Goal: Task Accomplishment & Management: Use online tool/utility

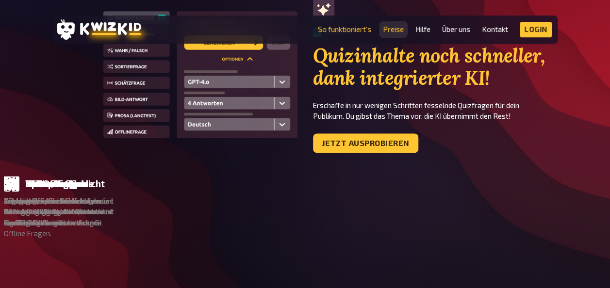
click at [392, 31] on link "Preise" at bounding box center [393, 29] width 21 height 8
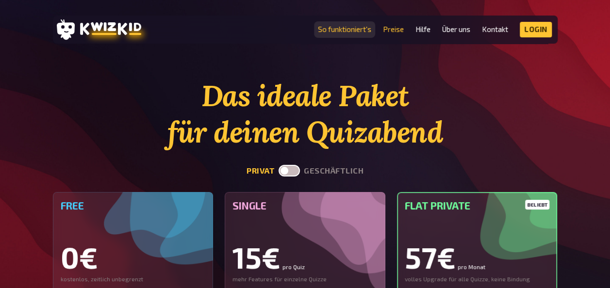
click at [341, 28] on link "So funktioniert's" at bounding box center [344, 29] width 53 height 8
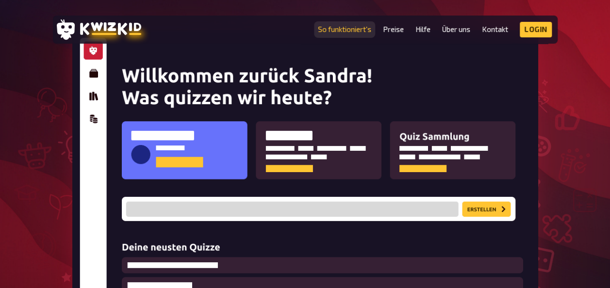
scroll to position [175, 0]
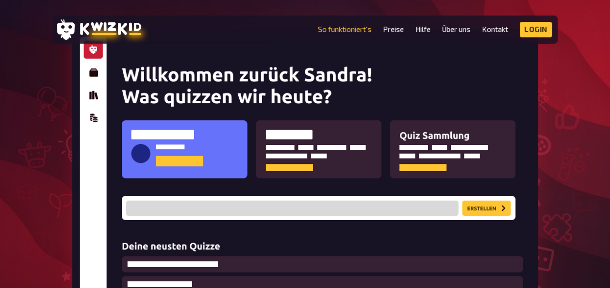
click at [189, 128] on img at bounding box center [305, 188] width 466 height 319
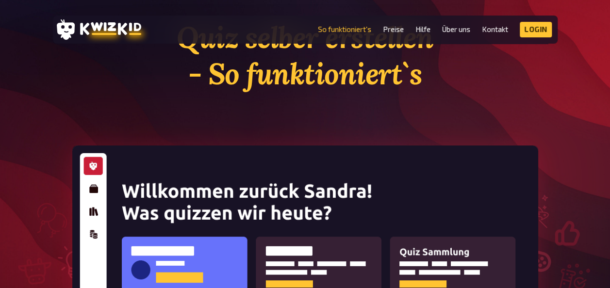
scroll to position [0, 0]
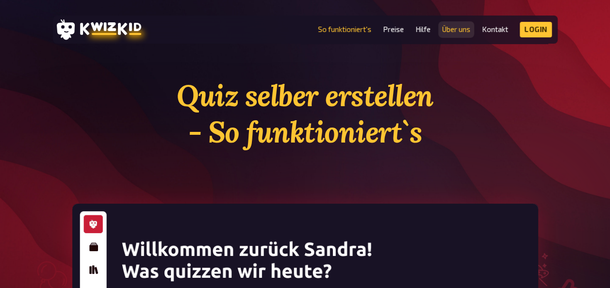
click at [462, 29] on link "Über uns" at bounding box center [456, 29] width 28 height 8
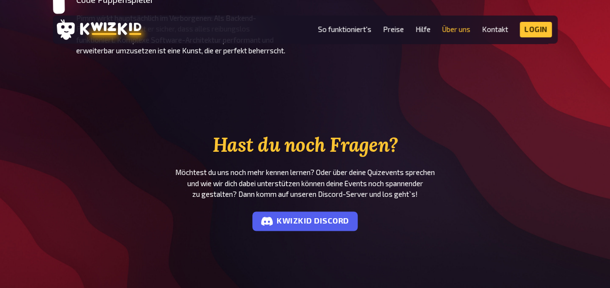
scroll to position [627, 0]
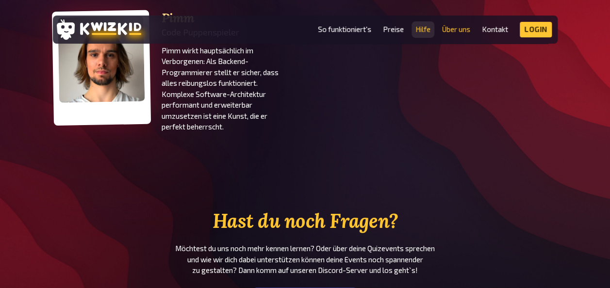
click at [420, 31] on link "Hilfe" at bounding box center [422, 29] width 15 height 8
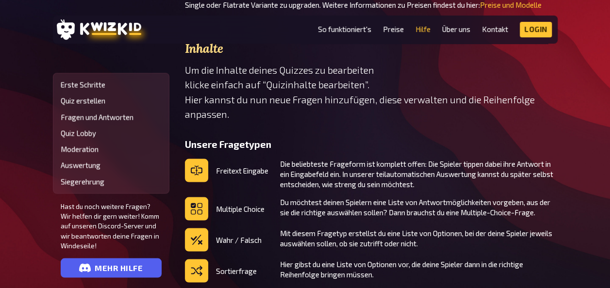
scroll to position [815, 0]
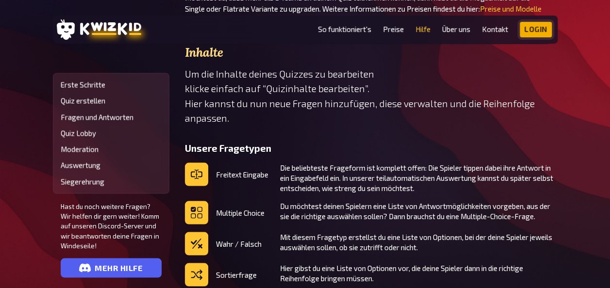
click at [535, 30] on link "Login" at bounding box center [535, 30] width 32 height 16
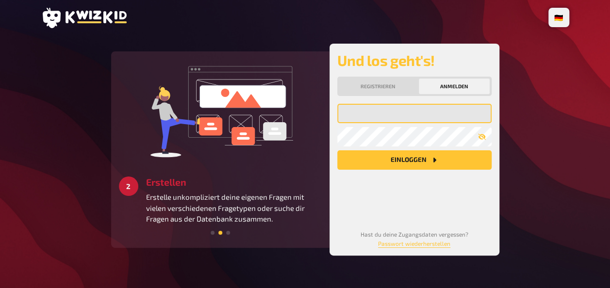
click at [364, 113] on input "email" at bounding box center [414, 113] width 154 height 19
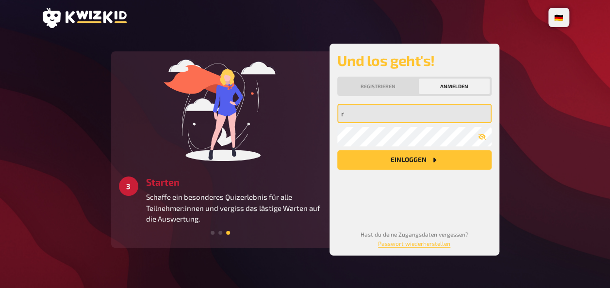
type input "r.lozano@best-sabel.de"
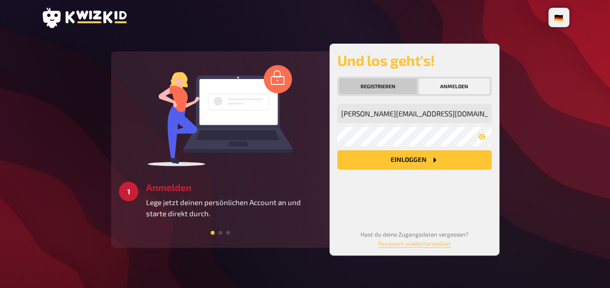
click at [382, 84] on button "Registrieren" at bounding box center [378, 87] width 78 height 16
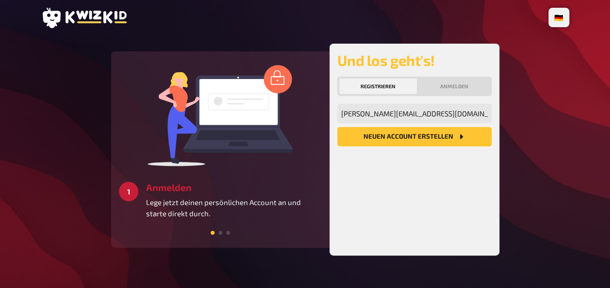
click at [399, 136] on button "Neuen Account Erstellen" at bounding box center [414, 136] width 154 height 19
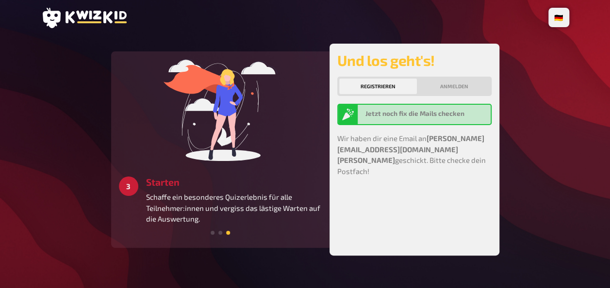
click at [413, 117] on div "Jetzt noch fix die Mails checken" at bounding box center [425, 115] width 121 height 12
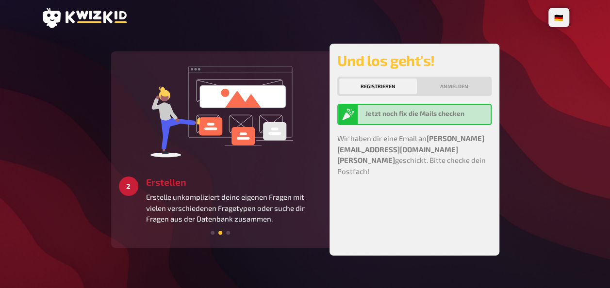
click at [386, 87] on button "Registrieren" at bounding box center [378, 87] width 78 height 16
click at [387, 116] on b "Jetzt noch fix die Mails checken" at bounding box center [414, 114] width 99 height 8
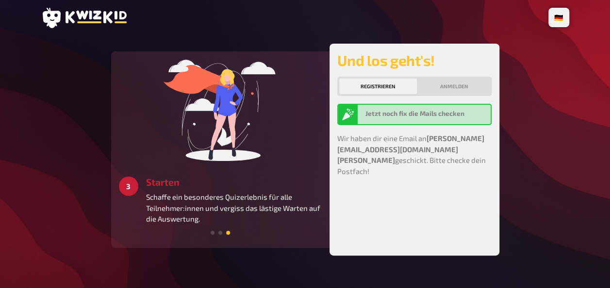
click at [402, 111] on b "Jetzt noch fix die Mails checken" at bounding box center [414, 114] width 99 height 8
click at [379, 84] on button "Registrieren" at bounding box center [378, 87] width 78 height 16
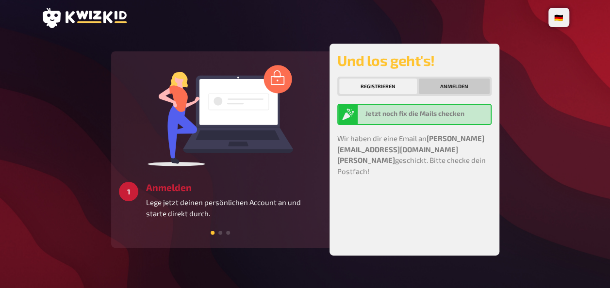
click at [444, 87] on button "Anmelden" at bounding box center [454, 87] width 71 height 16
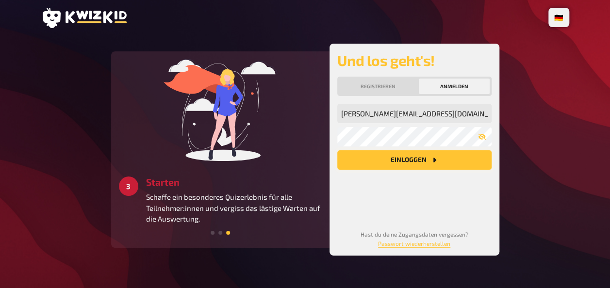
click at [414, 162] on button "Einloggen" at bounding box center [414, 159] width 154 height 19
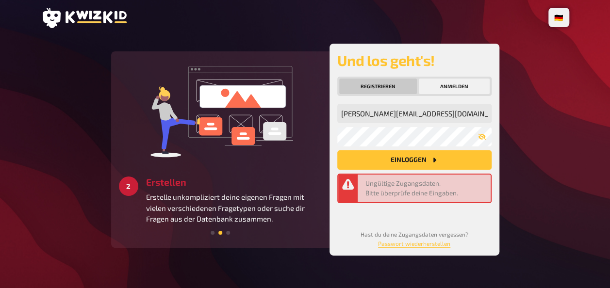
click at [381, 85] on button "Registrieren" at bounding box center [378, 87] width 78 height 16
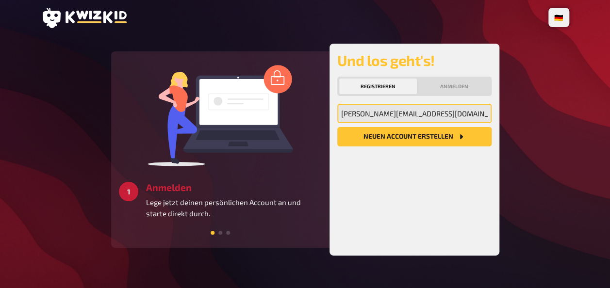
click at [392, 113] on input "r.lozano@best-sabel.de" at bounding box center [414, 113] width 154 height 19
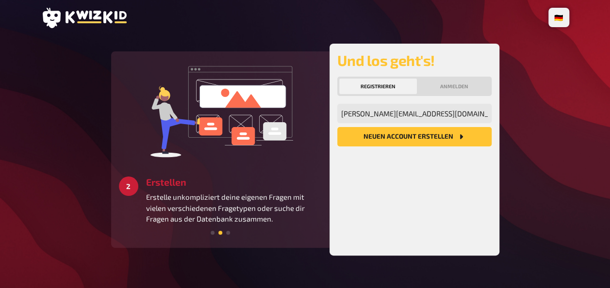
click at [400, 135] on button "Neuen Account Erstellen" at bounding box center [414, 136] width 154 height 19
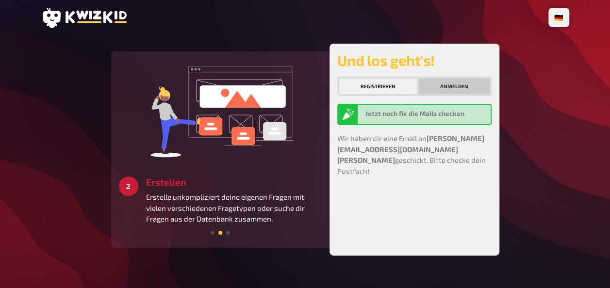
click at [454, 86] on button "Anmelden" at bounding box center [454, 87] width 71 height 16
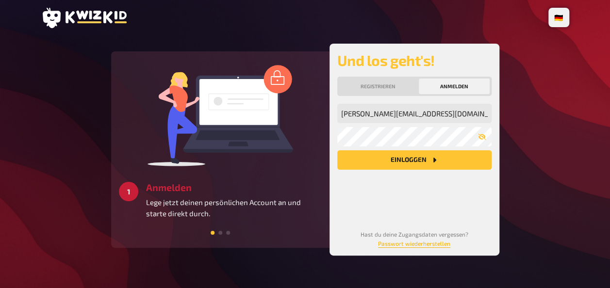
click at [421, 244] on link "Passwort wiederherstellen" at bounding box center [414, 243] width 72 height 7
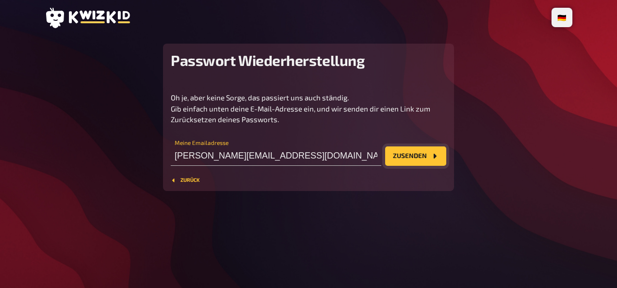
click at [413, 153] on button "Zusenden" at bounding box center [415, 155] width 61 height 19
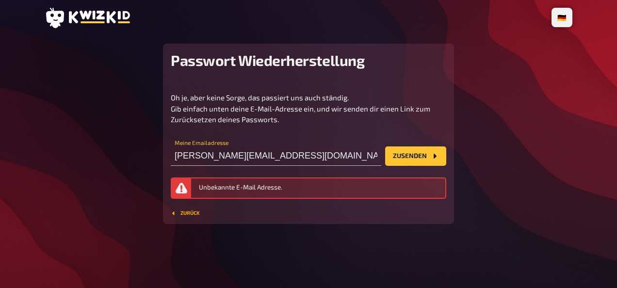
click at [192, 212] on button "Zurück" at bounding box center [185, 214] width 29 height 6
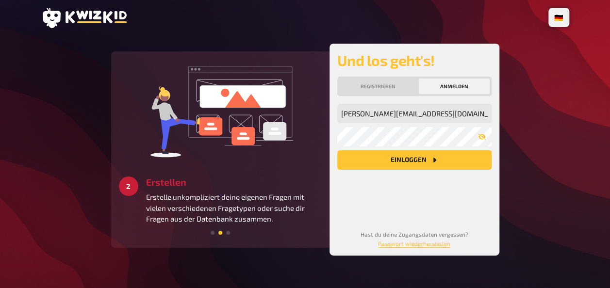
click at [97, 15] on icon at bounding box center [95, 17] width 61 height 13
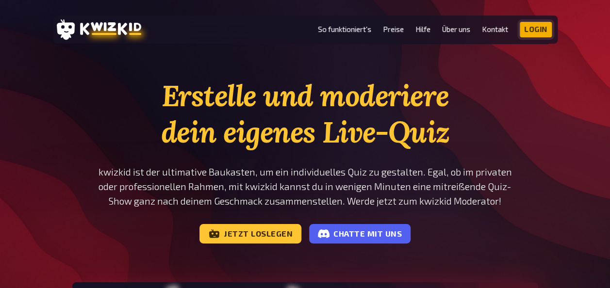
click at [531, 28] on link "Login" at bounding box center [535, 30] width 32 height 16
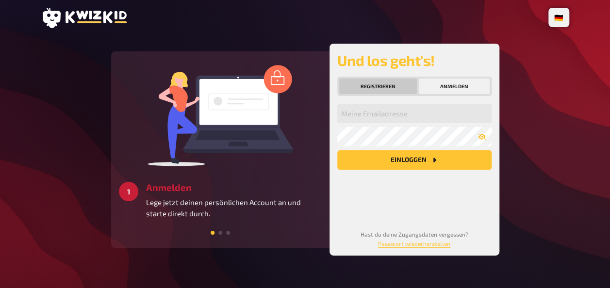
click at [378, 83] on button "Registrieren" at bounding box center [378, 87] width 78 height 16
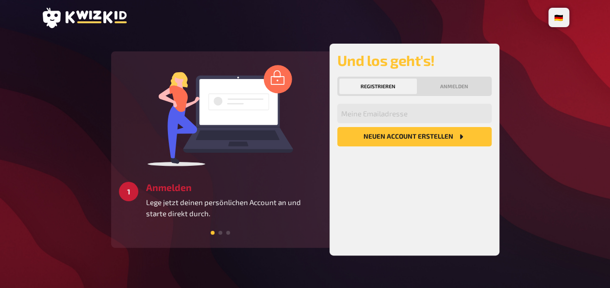
click at [393, 135] on button "Neuen Account Erstellen" at bounding box center [414, 136] width 154 height 19
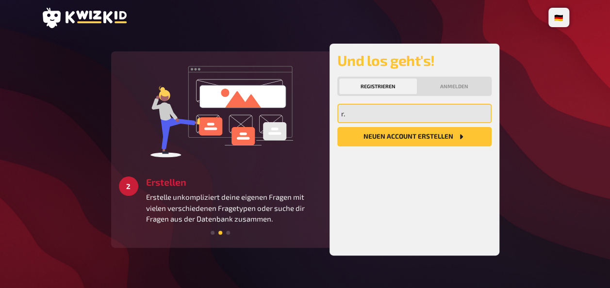
type input "r.lozano@best-sabel.de"
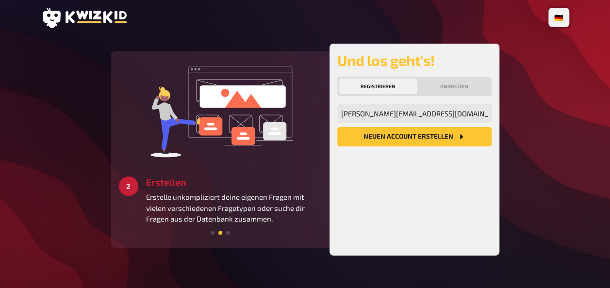
click at [425, 134] on button "Neuen Account Erstellen" at bounding box center [414, 136] width 154 height 19
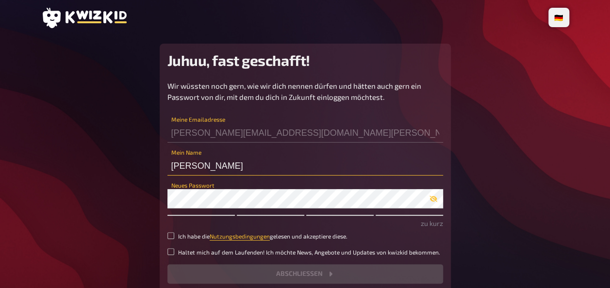
click at [203, 167] on input "r.lozano" at bounding box center [305, 165] width 276 height 19
type input "r"
type input "LOZ"
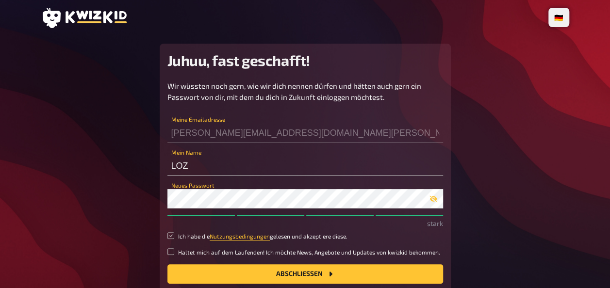
click at [171, 237] on input "Ich habe die Nutzungsbedingungen gelesen und akzeptiere diese." at bounding box center [170, 235] width 7 height 7
checkbox input "true"
click at [306, 274] on button "Abschließen" at bounding box center [305, 273] width 276 height 19
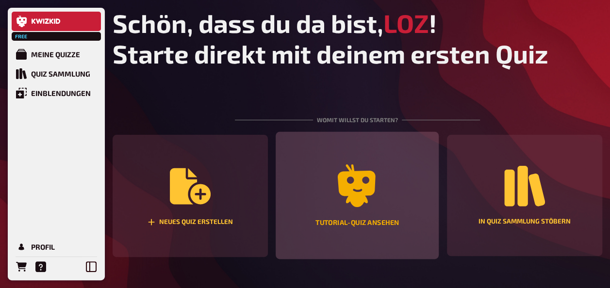
click at [359, 193] on icon "Tutorial-Quiz ansehen" at bounding box center [357, 185] width 38 height 43
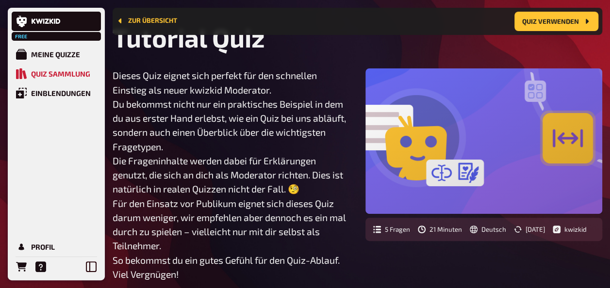
scroll to position [47, 0]
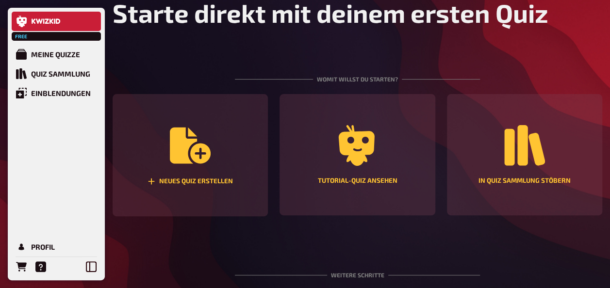
scroll to position [58, 0]
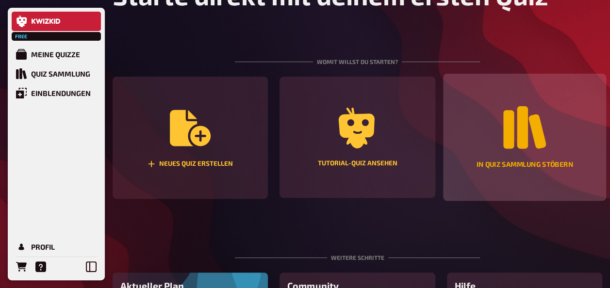
click at [517, 136] on icon "In Quiz Sammlung stöbern" at bounding box center [524, 127] width 43 height 43
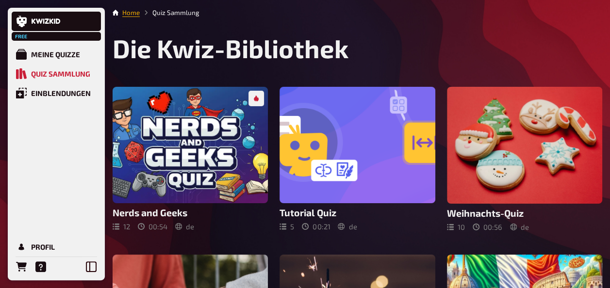
click at [131, 14] on link "Home" at bounding box center [130, 13] width 17 height 8
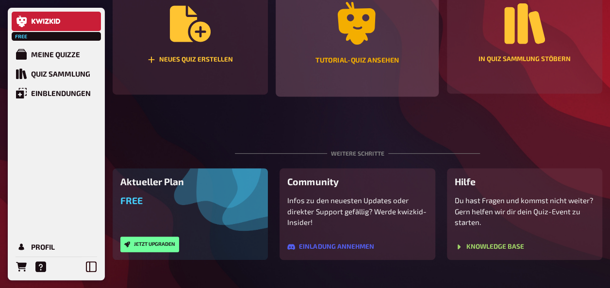
scroll to position [85, 0]
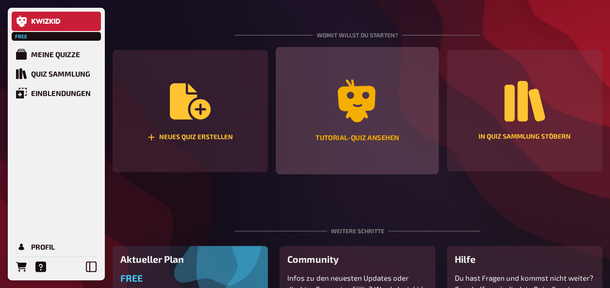
click at [352, 113] on icon "Tutorial-Quiz ansehen" at bounding box center [357, 101] width 38 height 43
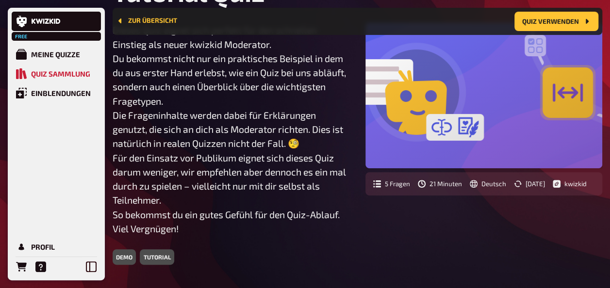
scroll to position [85, 0]
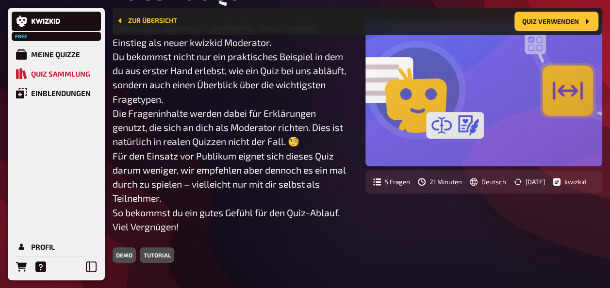
click at [455, 108] on div at bounding box center [483, 94] width 237 height 146
click at [158, 257] on div "tutorial" at bounding box center [157, 255] width 34 height 16
click at [211, 193] on p "Dieses Quiz eignet sich perfekt für den schnellen Einstieg als neuer kwizkid Mo…" at bounding box center [231, 127] width 237 height 213
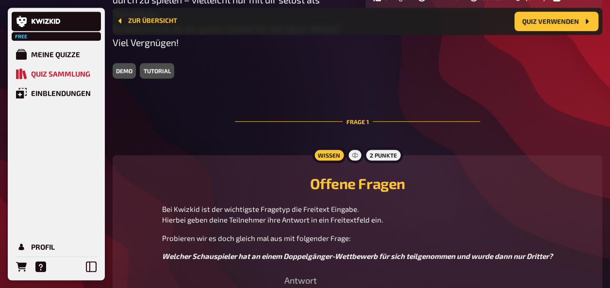
scroll to position [260, 0]
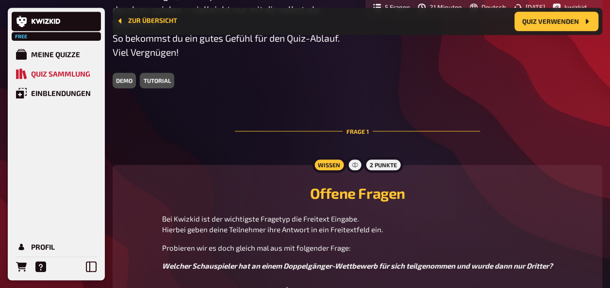
click at [126, 82] on div "demo" at bounding box center [124, 81] width 23 height 16
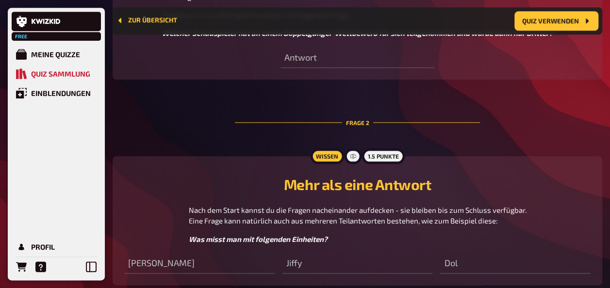
scroll to position [551, 0]
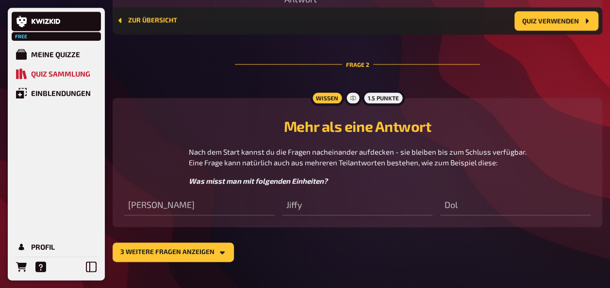
click at [393, 237] on section "Frage 1 Wissen 2 Punkte Offene Fragen Bei Kwizkid ist der wichtigste Fragetyp d…" at bounding box center [357, 38] width 489 height 450
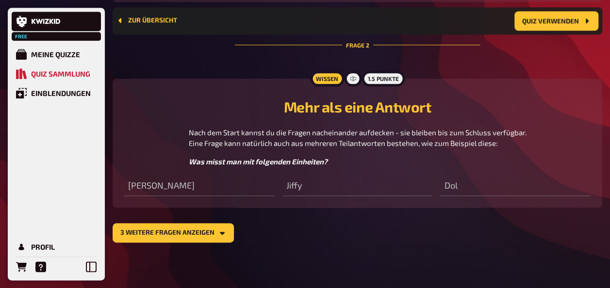
scroll to position [572, 0]
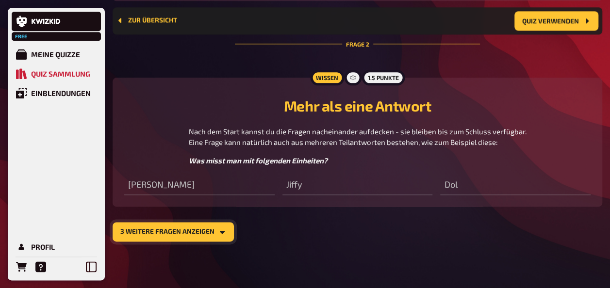
click at [220, 233] on icon "3 weitere Fragen anzeigen" at bounding box center [222, 232] width 5 height 3
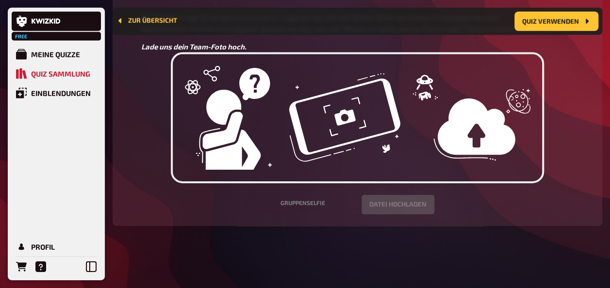
scroll to position [1485, 0]
click at [553, 19] on button "Quiz verwenden" at bounding box center [556, 21] width 84 height 19
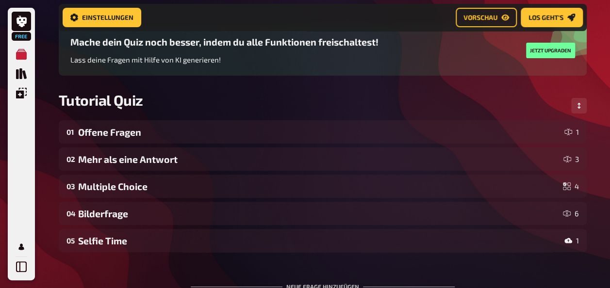
scroll to position [85, 0]
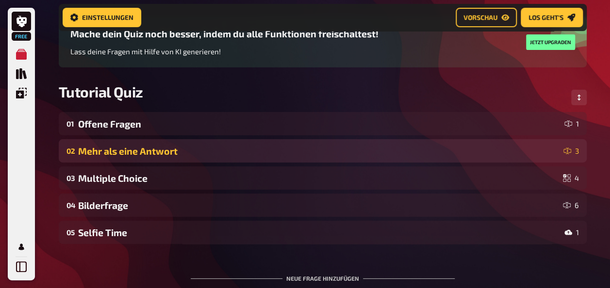
click at [341, 151] on div "Mehr als eine Antwort" at bounding box center [318, 151] width 481 height 11
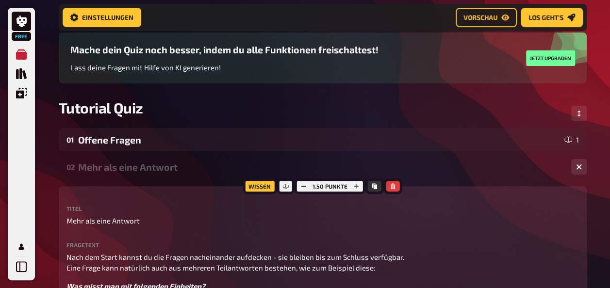
scroll to position [66, 0]
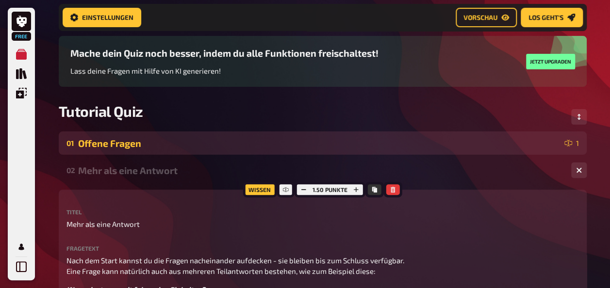
click at [126, 143] on div "Offene Fragen" at bounding box center [319, 143] width 482 height 11
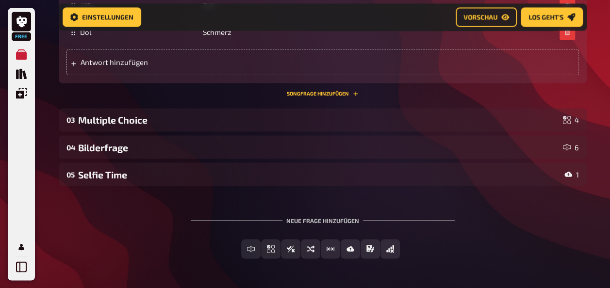
scroll to position [816, 0]
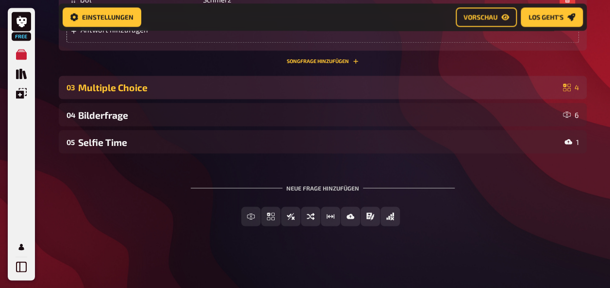
click at [101, 86] on div "Multiple Choice" at bounding box center [318, 87] width 481 height 11
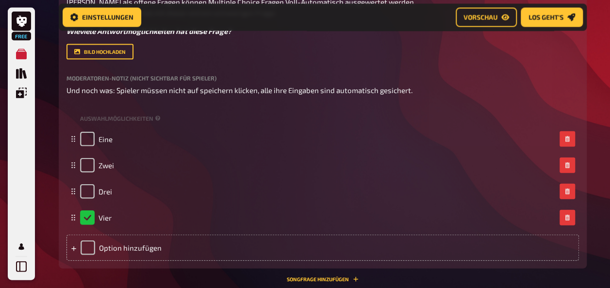
scroll to position [1029, 0]
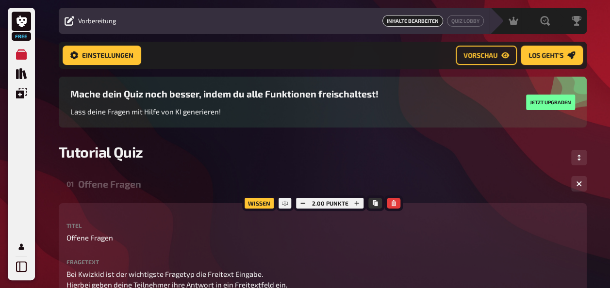
scroll to position [0, 0]
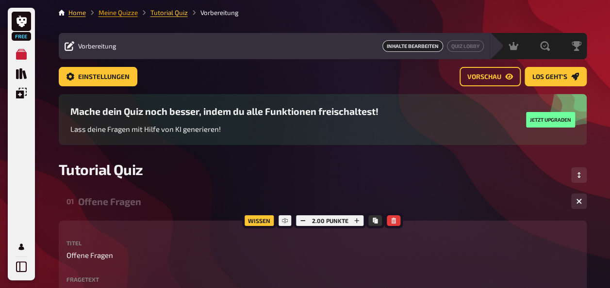
click at [120, 12] on link "Meine Quizze" at bounding box center [117, 13] width 39 height 8
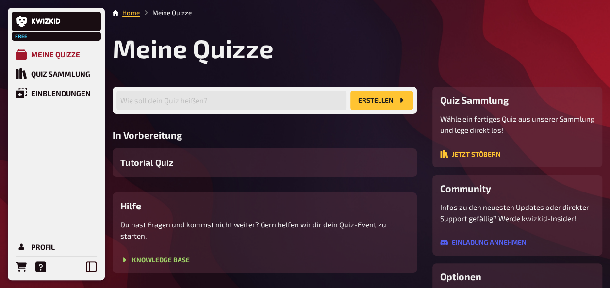
click at [46, 53] on div "Meine Quizze" at bounding box center [55, 54] width 49 height 9
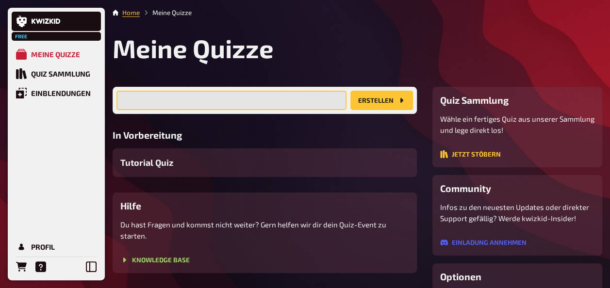
click at [211, 101] on input "text" at bounding box center [231, 100] width 230 height 19
type input "SimplePast_U1"
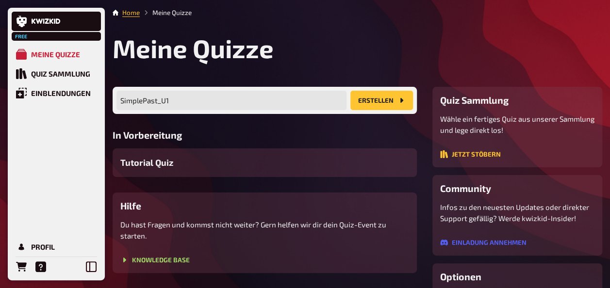
click at [399, 101] on icon "Erstellen" at bounding box center [401, 101] width 8 height 8
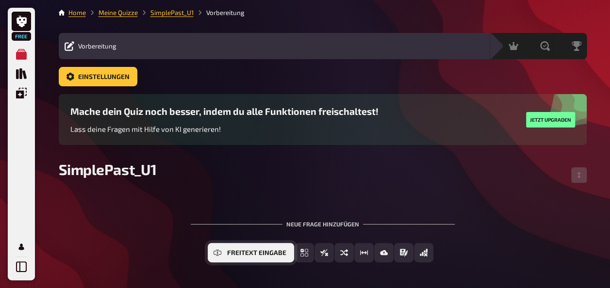
click at [222, 255] on button "Freitext Eingabe" at bounding box center [251, 252] width 86 height 19
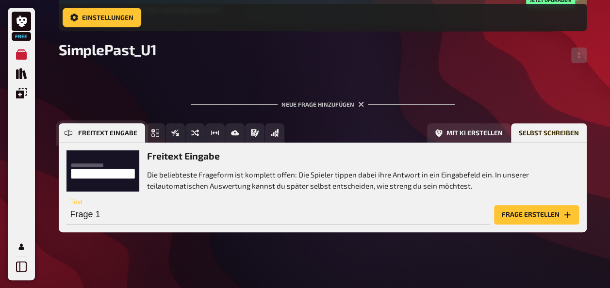
scroll to position [128, 0]
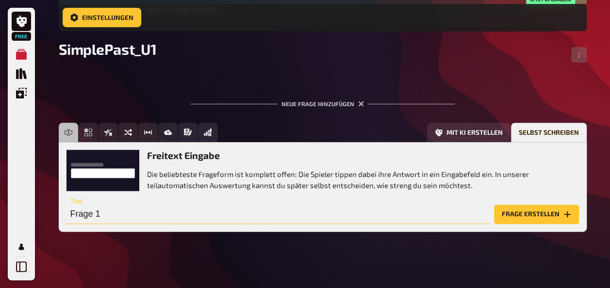
click at [95, 214] on input "Frage 1" at bounding box center [277, 214] width 423 height 19
type input "a"
type input "Simple past form YES/NO: ask"
click at [531, 212] on button "Frage erstellen" at bounding box center [536, 214] width 85 height 19
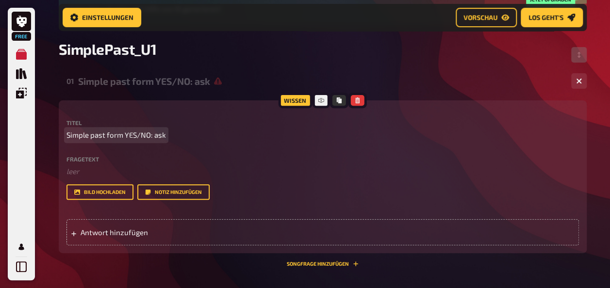
click at [125, 134] on span "Simple past form YES/NO: ask" at bounding box center [115, 135] width 99 height 11
click at [115, 135] on span "Simple past form (YES/NO):" at bounding box center [111, 135] width 91 height 11
click at [109, 134] on span "Simple past (YES/NO):" at bounding box center [102, 135] width 73 height 11
click at [110, 134] on span "Simple past ((affirmative + negative)YES/NO):" at bounding box center [140, 135] width 148 height 11
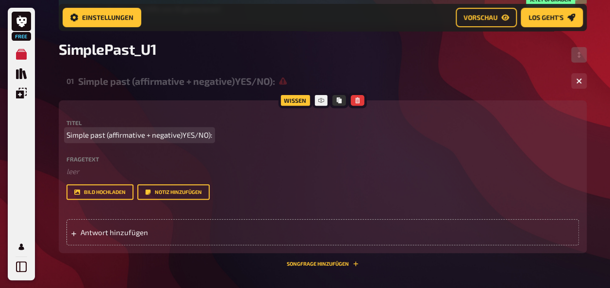
click at [146, 135] on span "Simple past (affirmative + negative)YES/NO):" at bounding box center [139, 135] width 146 height 11
click at [211, 135] on span "Simple past (affirmative YES + negative)YES/NO):" at bounding box center [146, 135] width 160 height 11
click at [147, 134] on span "Simple past (affirmative YES + negative NO)" at bounding box center [136, 135] width 141 height 11
click at [200, 135] on span "Simple past (affirmative/YES + negative NO)" at bounding box center [138, 135] width 144 height 11
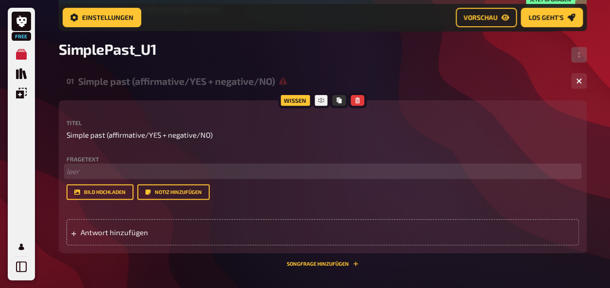
click at [76, 173] on p "﻿ leer" at bounding box center [322, 171] width 512 height 11
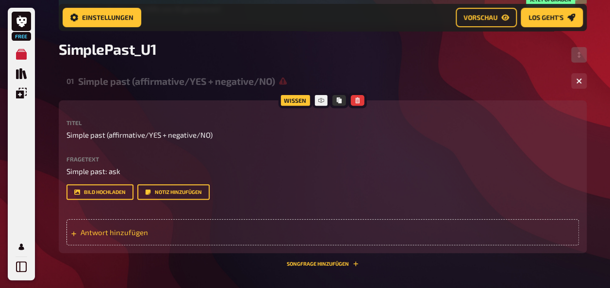
click at [73, 231] on icon at bounding box center [73, 233] width 5 height 5
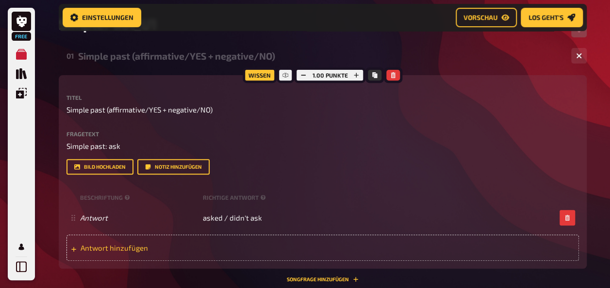
scroll to position [152, 0]
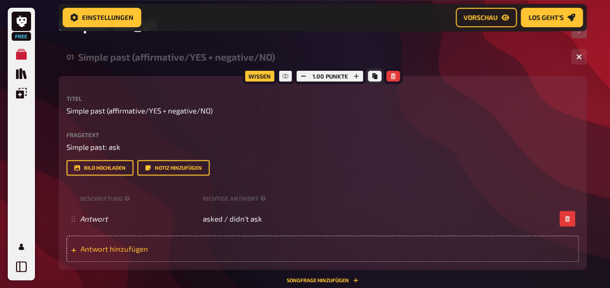
click at [374, 78] on icon "Kopieren" at bounding box center [374, 76] width 5 height 6
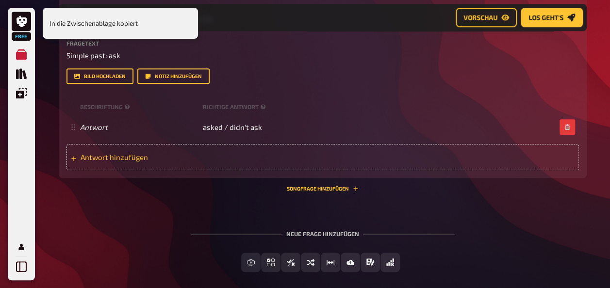
scroll to position [246, 0]
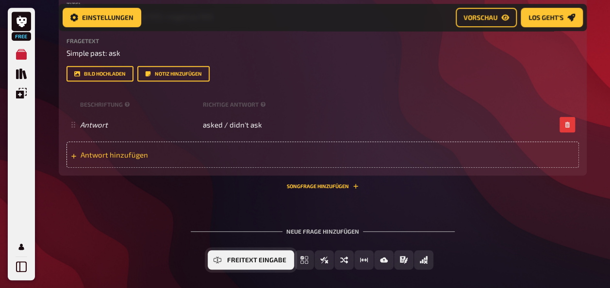
click at [234, 259] on span "Freitext Eingabe" at bounding box center [256, 260] width 59 height 7
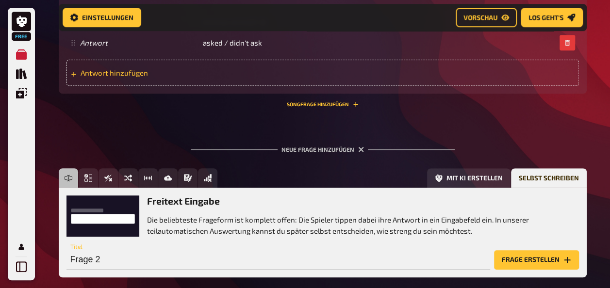
scroll to position [330, 0]
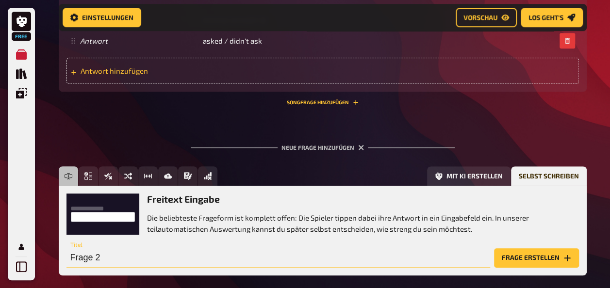
click at [90, 259] on input "Frage 2" at bounding box center [277, 257] width 423 height 19
paste input "(affirmative + negative)"
type input "("
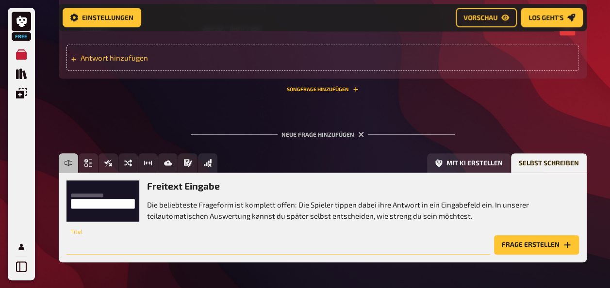
scroll to position [349, 0]
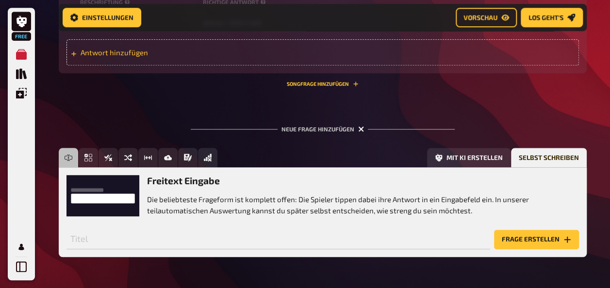
click at [360, 128] on icon "button" at bounding box center [361, 129] width 6 height 6
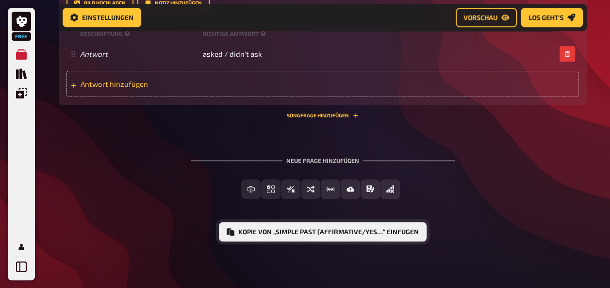
click at [270, 234] on button "Kopie von „Simple past (affirmative/YES…“ einfügen" at bounding box center [323, 231] width 208 height 19
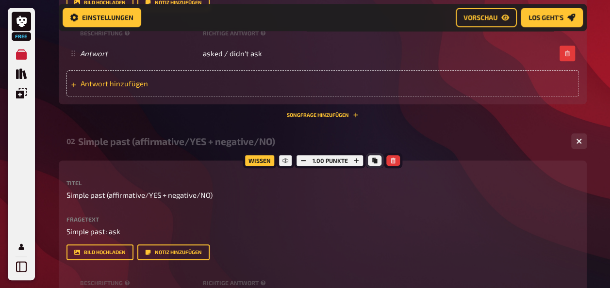
click at [372, 160] on icon "Kopieren" at bounding box center [375, 161] width 6 height 6
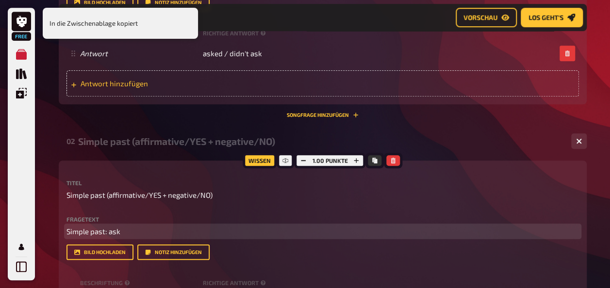
click at [123, 230] on p "Simple past: ask" at bounding box center [322, 231] width 512 height 11
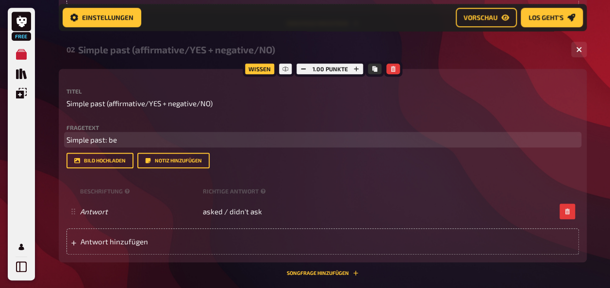
scroll to position [410, 0]
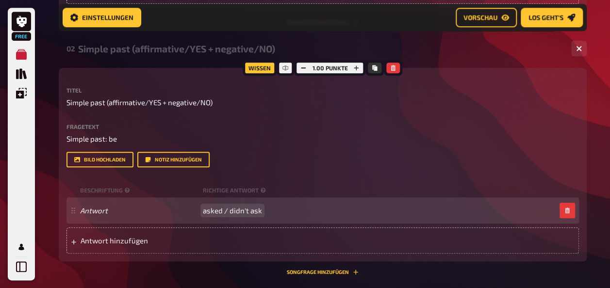
click at [213, 210] on span "asked / didn't ask" at bounding box center [232, 210] width 59 height 9
click at [240, 210] on span "was were / wasn't weren't" at bounding box center [248, 210] width 90 height 9
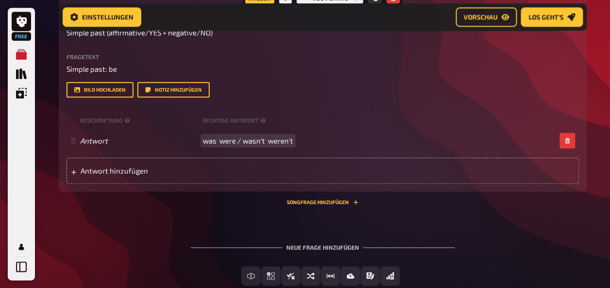
scroll to position [476, 0]
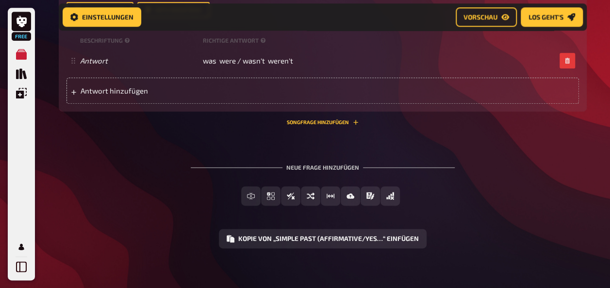
scroll to position [565, 0]
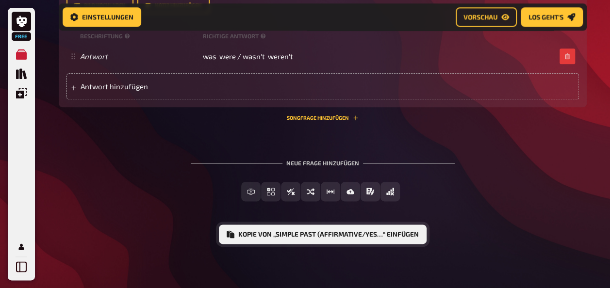
click at [279, 237] on button "Kopie von „Simple past (affirmative/YES…“ einfügen" at bounding box center [323, 234] width 208 height 19
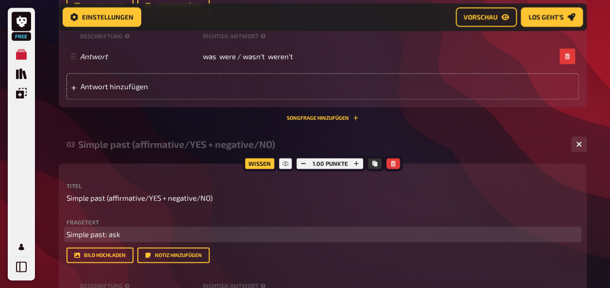
click at [123, 236] on p "Simple past: ask" at bounding box center [322, 234] width 512 height 11
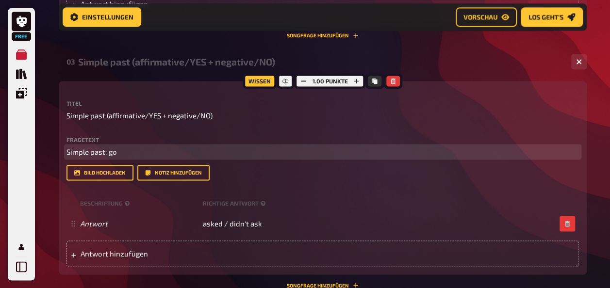
scroll to position [658, 0]
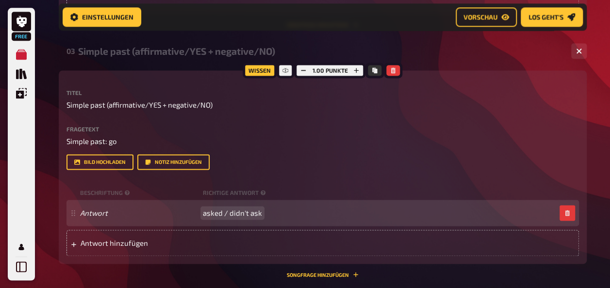
click at [214, 210] on span "asked / didn't ask" at bounding box center [232, 213] width 59 height 9
click at [250, 212] on span "went/ didn't ask" at bounding box center [230, 213] width 55 height 9
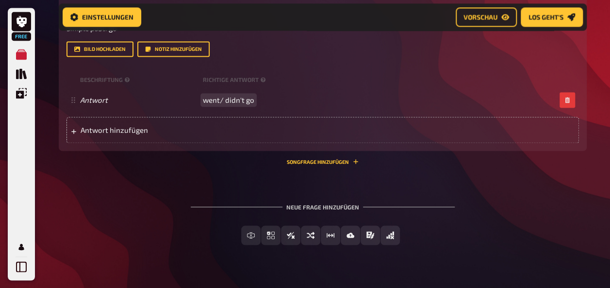
scroll to position [775, 0]
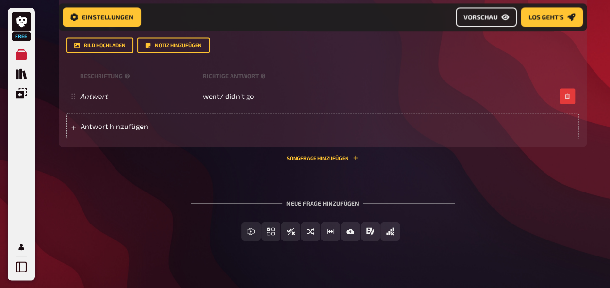
click at [486, 18] on span "Vorschau" at bounding box center [480, 17] width 34 height 7
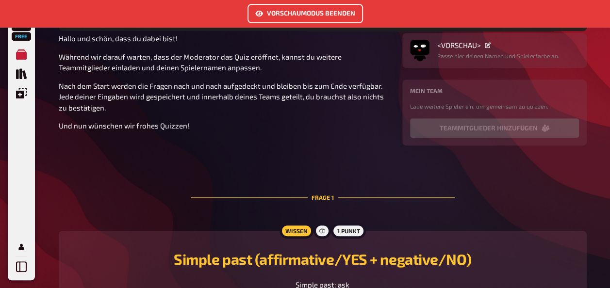
scroll to position [241, 0]
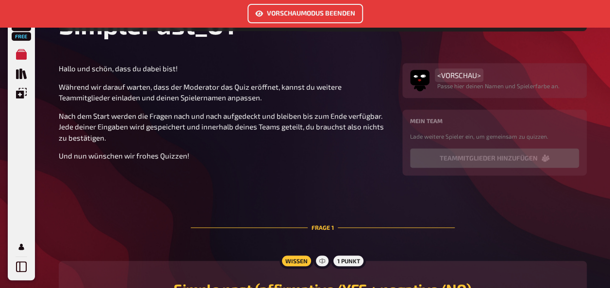
click at [460, 78] on span "<VORSCHAU>" at bounding box center [459, 75] width 44 height 9
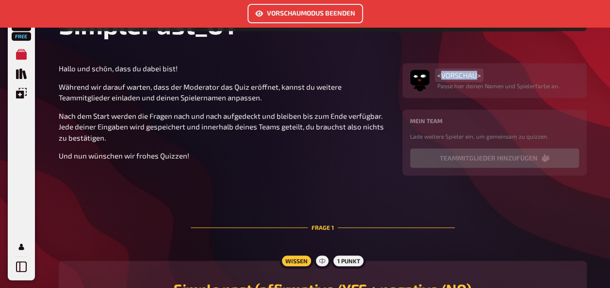
click at [460, 78] on span "<VORSCHAU>" at bounding box center [459, 75] width 44 height 9
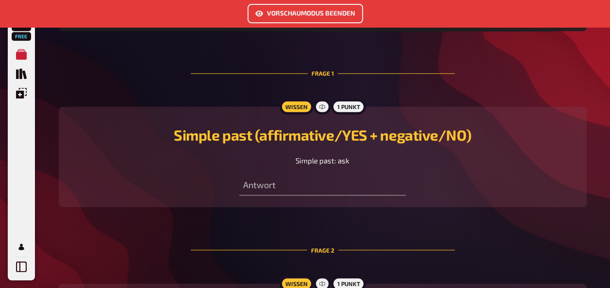
scroll to position [398, 0]
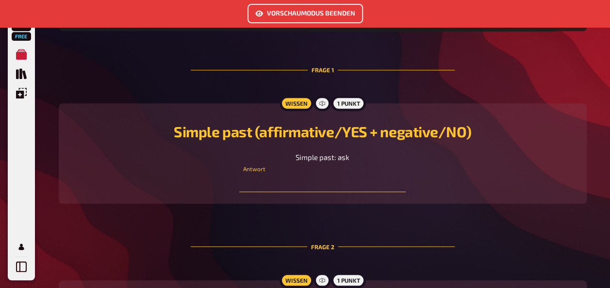
click at [258, 185] on input "text" at bounding box center [322, 182] width 166 height 19
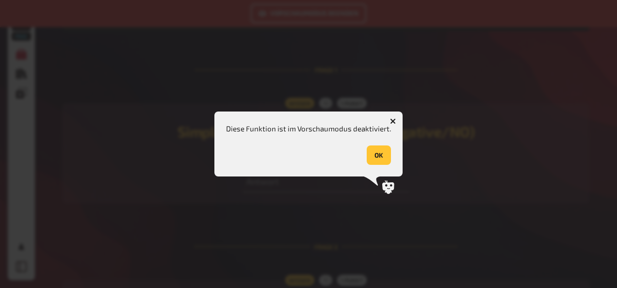
click at [391, 119] on icon "button" at bounding box center [393, 121] width 6 height 6
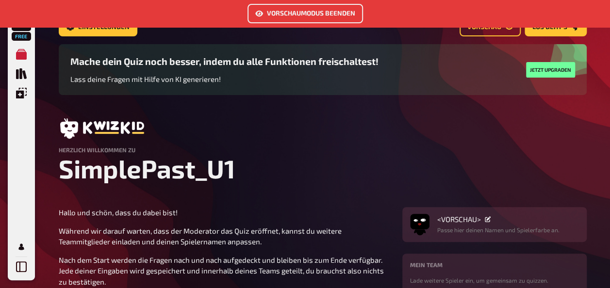
scroll to position [79, 0]
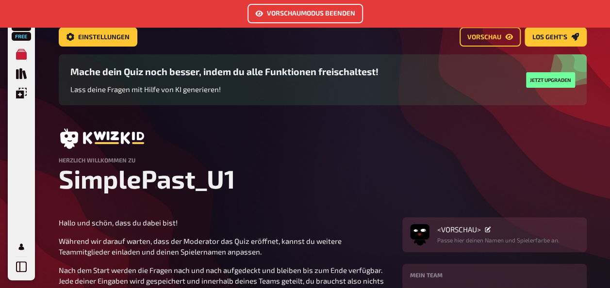
click at [312, 11] on button "Vorschaumodus beenden" at bounding box center [304, 13] width 115 height 19
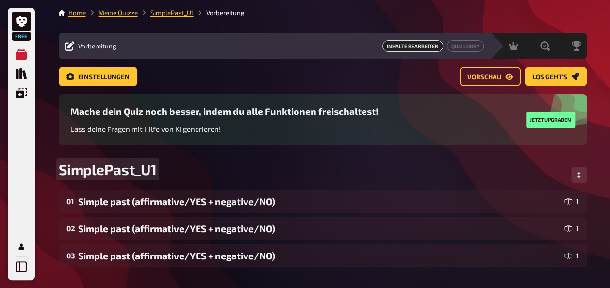
click at [136, 171] on span "SimplePast_U1" at bounding box center [108, 169] width 98 height 17
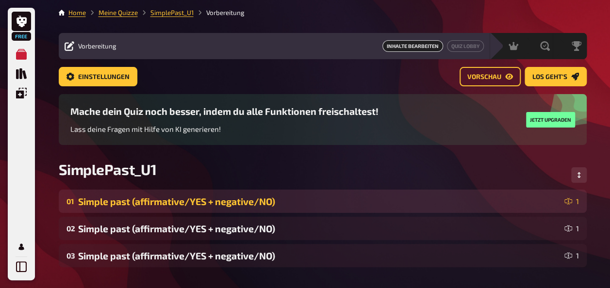
click at [135, 201] on div "Simple past (affirmative/YES + negative/NO)" at bounding box center [319, 201] width 482 height 11
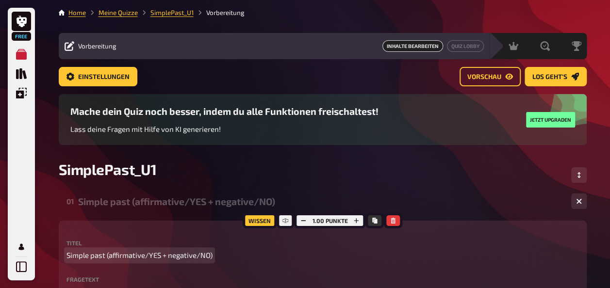
click at [169, 254] on span "Simple past (affirmative/YES + negative/NO)" at bounding box center [139, 255] width 146 height 11
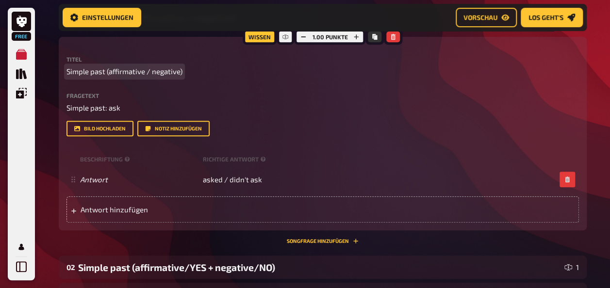
scroll to position [189, 0]
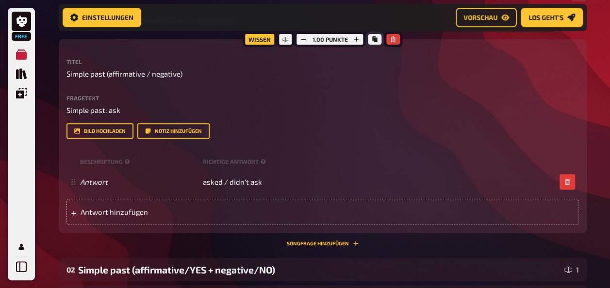
click at [374, 38] on icon "Kopieren" at bounding box center [374, 39] width 5 height 6
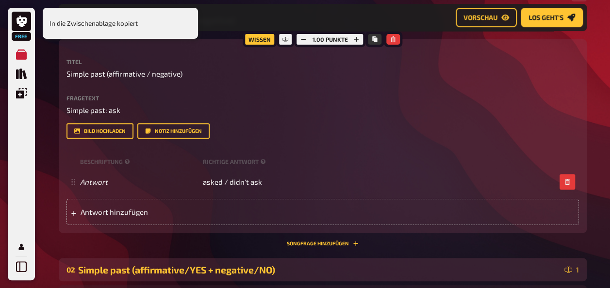
click at [213, 269] on div "Simple past (affirmative/YES + negative/NO)" at bounding box center [319, 269] width 482 height 11
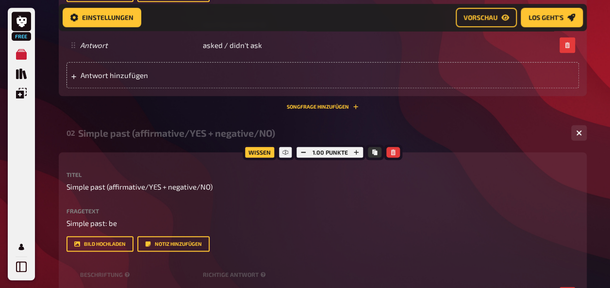
scroll to position [330, 0]
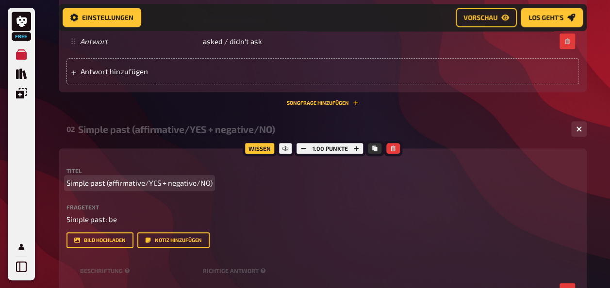
click at [166, 183] on span "Simple past (affirmative/YES + negative/NO)" at bounding box center [139, 183] width 146 height 11
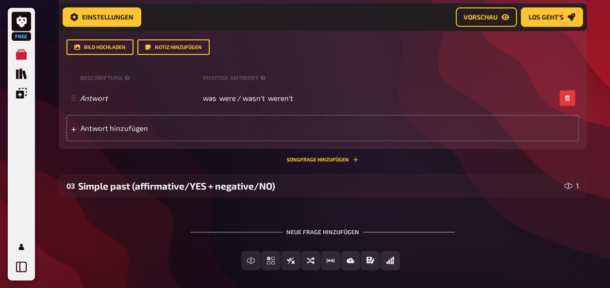
scroll to position [533, 0]
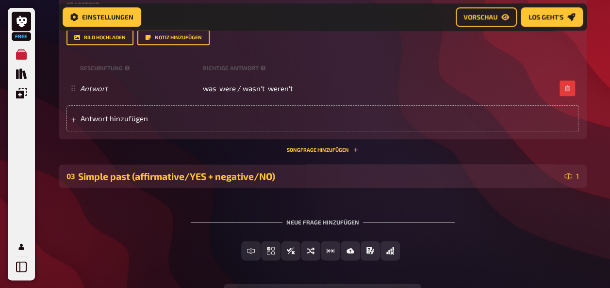
click at [196, 177] on div "Simple past (affirmative/YES + negative/NO)" at bounding box center [319, 176] width 482 height 11
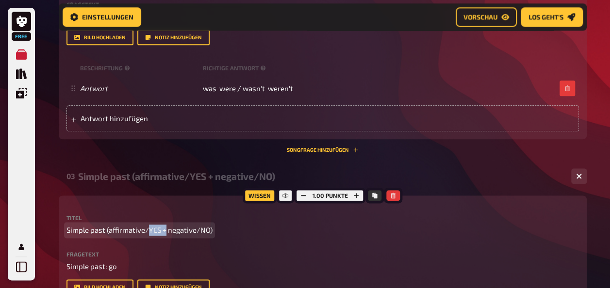
drag, startPoint x: 149, startPoint y: 228, endPoint x: 166, endPoint y: 229, distance: 17.5
click at [166, 229] on span "Simple past (affirmative/YES + negative/NO)" at bounding box center [139, 230] width 146 height 11
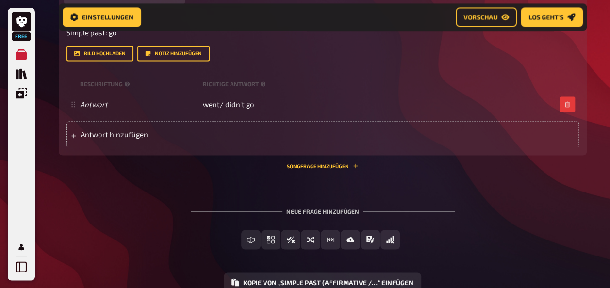
scroll to position [769, 0]
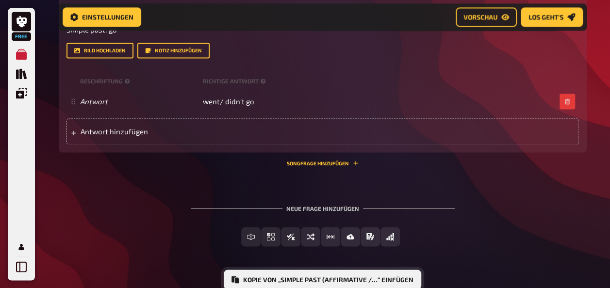
click at [397, 277] on button "Kopie von „Simple past (affirmative /…“ einfügen" at bounding box center [322, 279] width 197 height 19
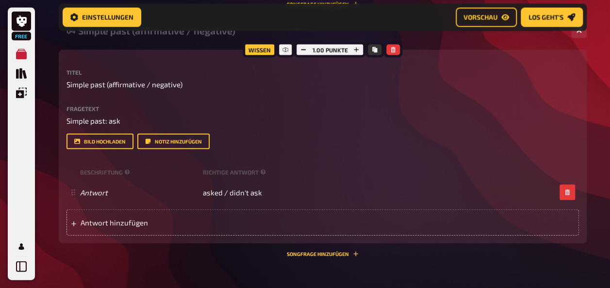
scroll to position [926, 0]
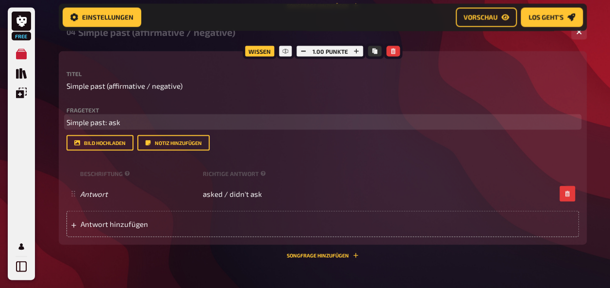
click at [115, 122] on span "Simple past: ask" at bounding box center [93, 122] width 54 height 9
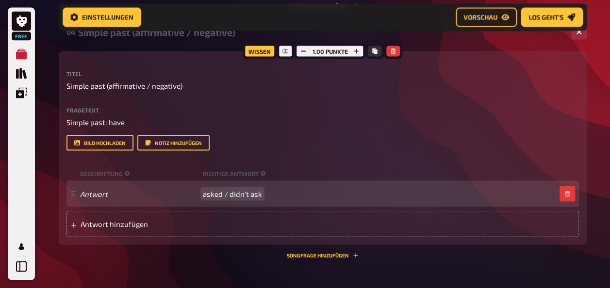
click at [211, 193] on span "asked / didn't ask" at bounding box center [232, 194] width 59 height 9
click at [246, 194] on span "had/ didn't ask" at bounding box center [228, 194] width 50 height 9
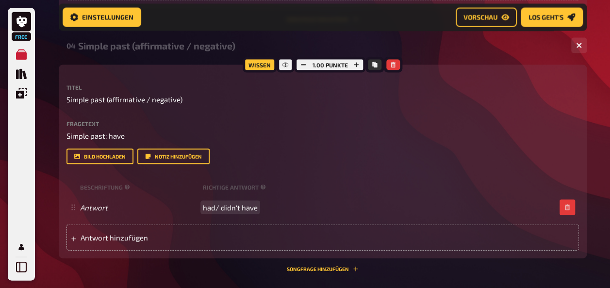
scroll to position [910, 0]
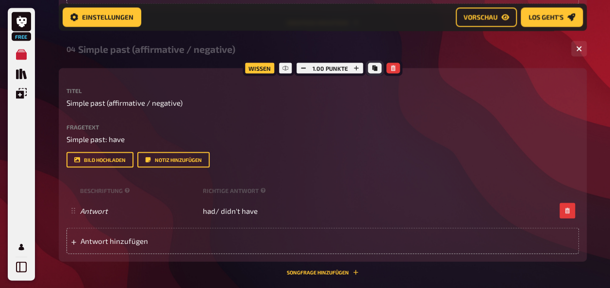
click at [373, 67] on icon "Kopieren" at bounding box center [374, 68] width 5 height 6
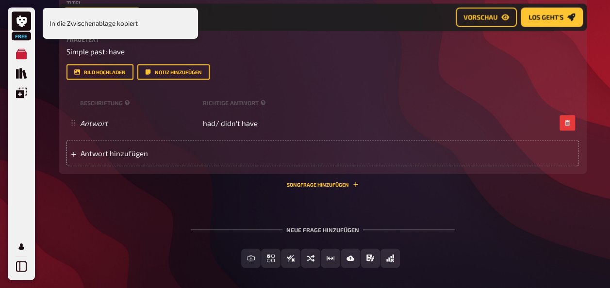
scroll to position [1067, 0]
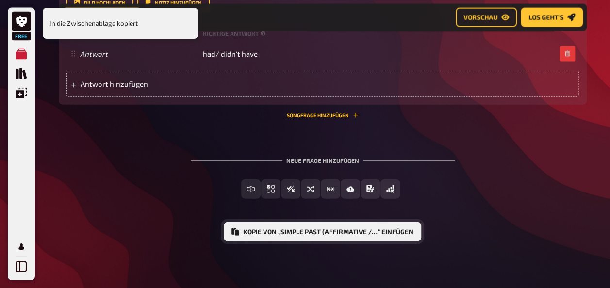
click at [318, 231] on button "Kopie von „Simple past (affirmative /…“ einfügen" at bounding box center [322, 231] width 197 height 19
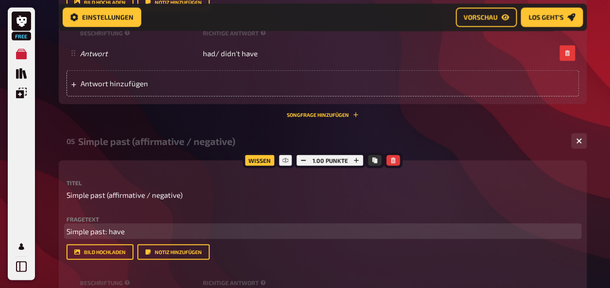
click at [116, 233] on span "Simple past: have" at bounding box center [95, 231] width 58 height 9
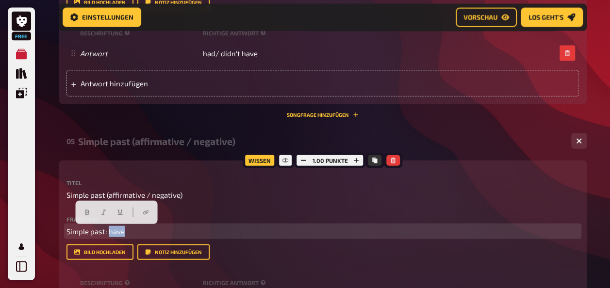
click at [116, 233] on span "Simple past: have" at bounding box center [95, 231] width 58 height 9
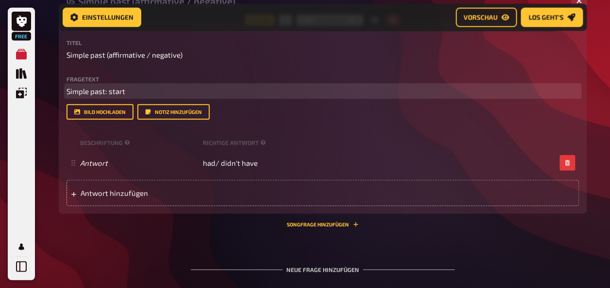
scroll to position [1211, 0]
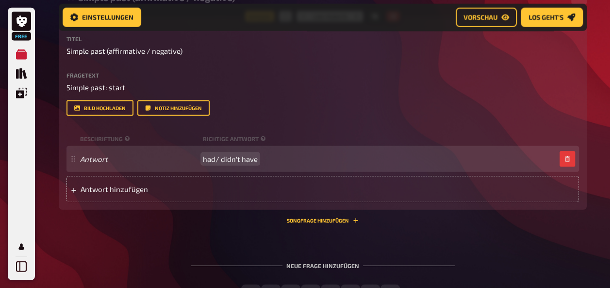
click at [205, 159] on span "had/ didn't have" at bounding box center [230, 159] width 55 height 9
click at [260, 159] on span "started / didn't have" at bounding box center [237, 159] width 68 height 9
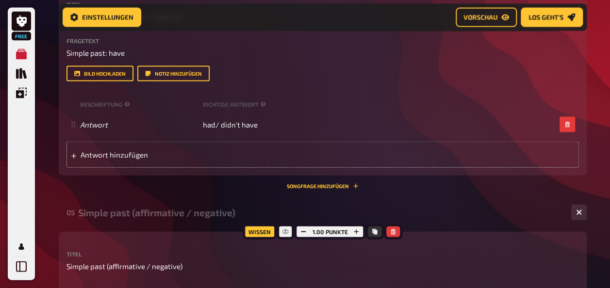
scroll to position [994, 0]
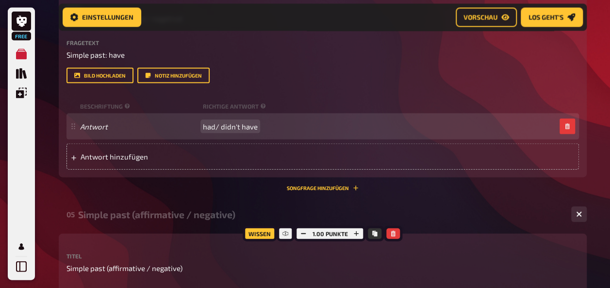
click at [214, 127] on span "had/ didn't have" at bounding box center [230, 126] width 55 height 9
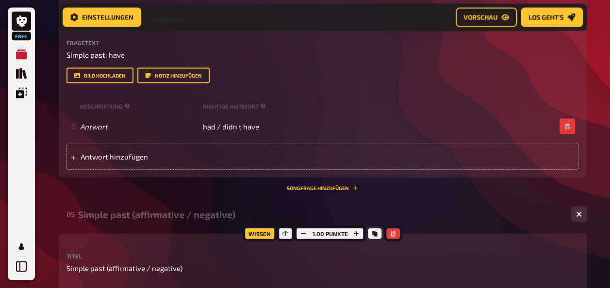
click at [374, 233] on icon "Kopieren" at bounding box center [374, 234] width 5 height 6
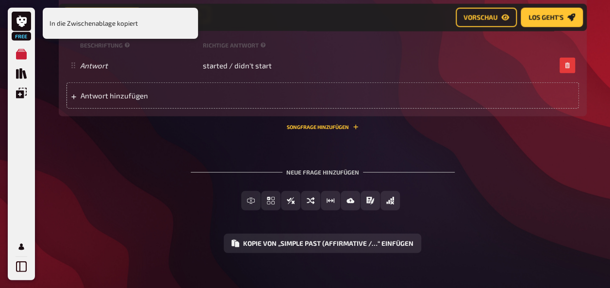
scroll to position [1317, 0]
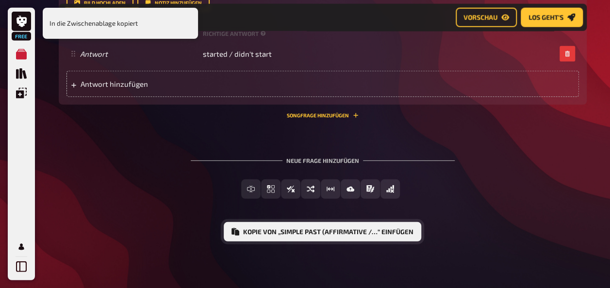
click at [323, 231] on button "Kopie von „Simple past (affirmative /…“ einfügen" at bounding box center [322, 231] width 197 height 19
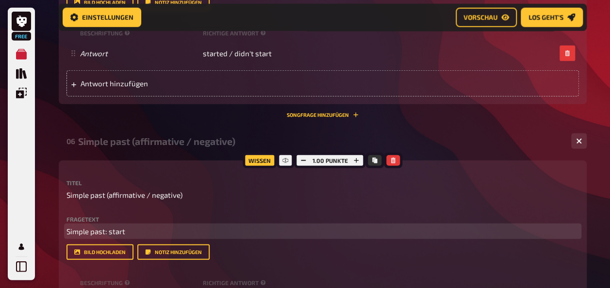
click at [114, 231] on span "Simple past: start" at bounding box center [95, 231] width 59 height 9
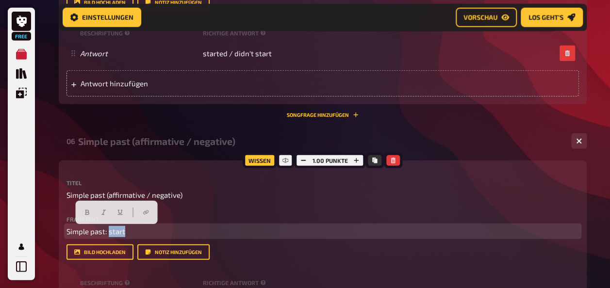
click at [114, 231] on span "Simple past: start" at bounding box center [95, 231] width 59 height 9
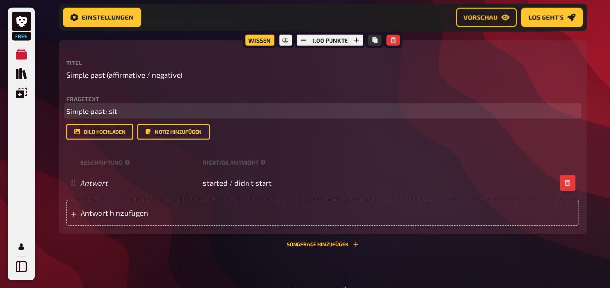
scroll to position [1442, 0]
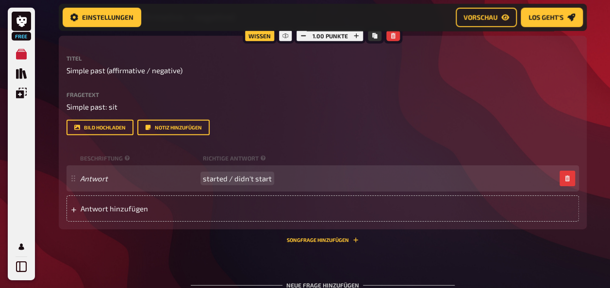
click at [213, 182] on span "started / didn't start" at bounding box center [237, 178] width 69 height 9
click at [247, 179] on span "sat / didn't start" at bounding box center [230, 178] width 55 height 9
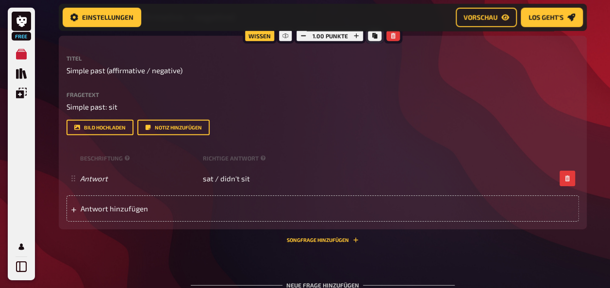
click at [374, 38] on icon "Kopieren" at bounding box center [374, 36] width 5 height 6
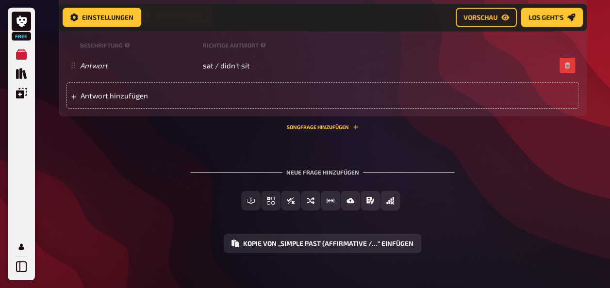
scroll to position [1567, 0]
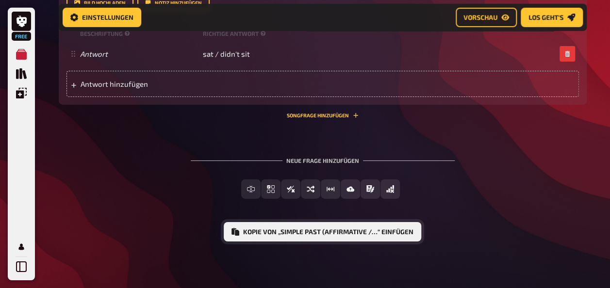
click at [353, 232] on button "Kopie von „Simple past (affirmative /…“ einfügen" at bounding box center [322, 231] width 197 height 19
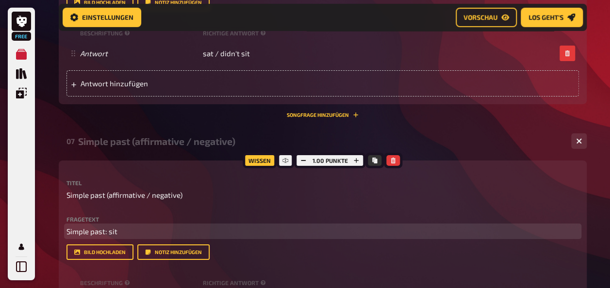
click at [112, 231] on span "Simple past: sit" at bounding box center [91, 231] width 51 height 9
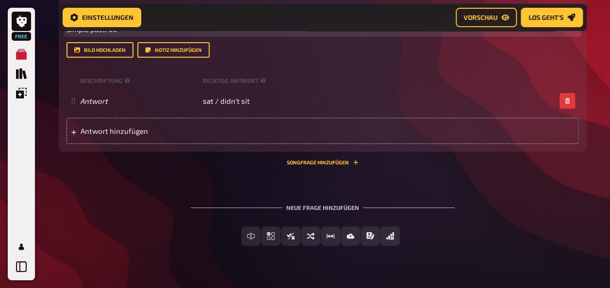
scroll to position [1789, 0]
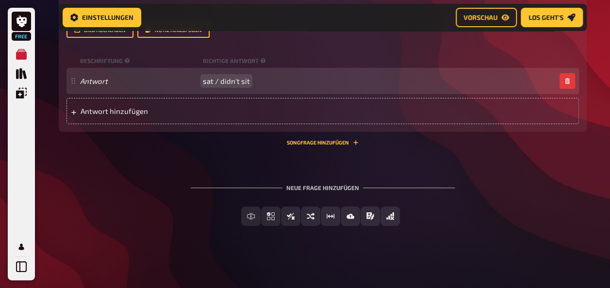
click at [205, 82] on span "sat / didn't sit" at bounding box center [226, 81] width 47 height 9
click at [246, 81] on span "did / didn't sit" at bounding box center [226, 81] width 47 height 9
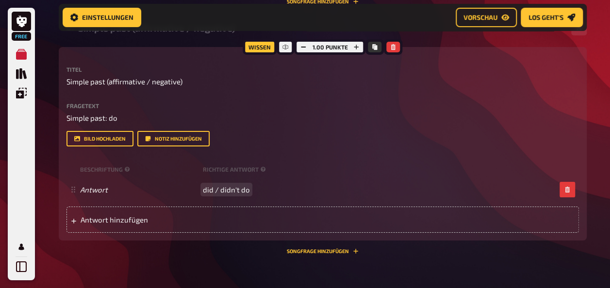
scroll to position [1683, 0]
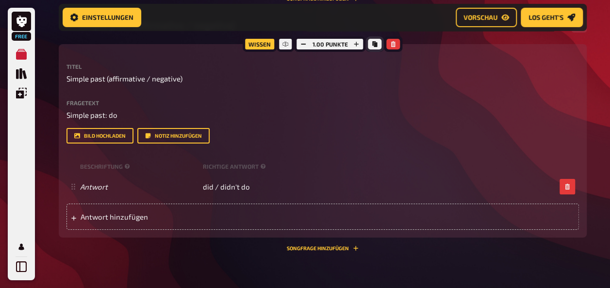
click at [377, 42] on button "Kopieren" at bounding box center [375, 44] width 14 height 11
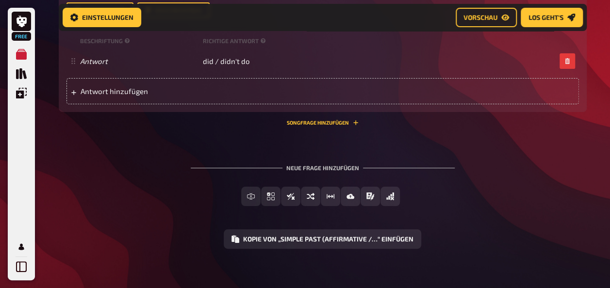
scroll to position [1816, 0]
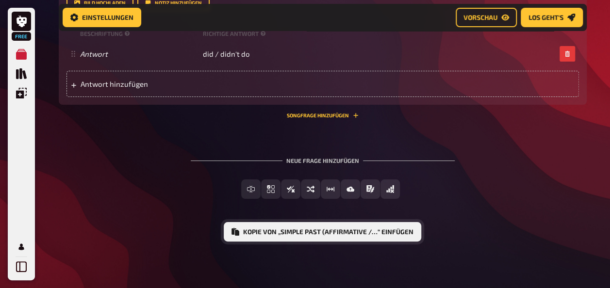
click at [289, 234] on button "Kopie von „Simple past (affirmative /…“ einfügen" at bounding box center [322, 231] width 197 height 19
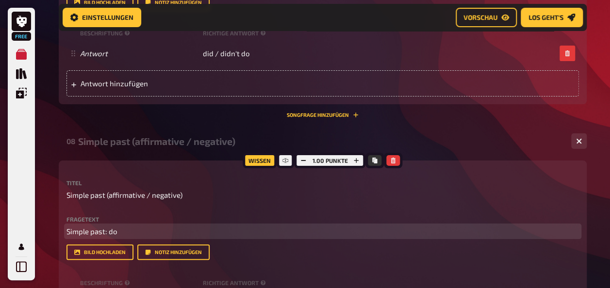
click at [123, 228] on p "Simple past: do" at bounding box center [322, 231] width 512 height 11
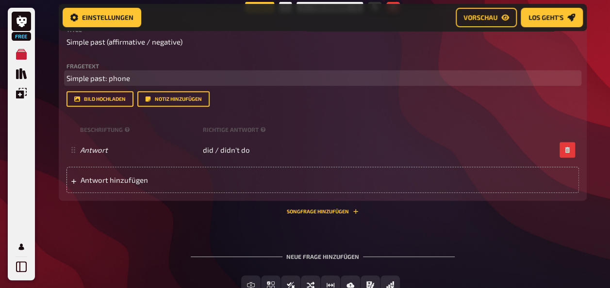
scroll to position [2004, 0]
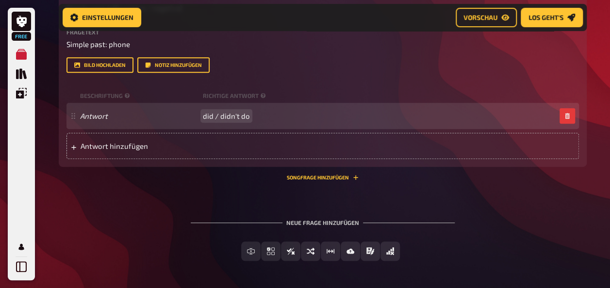
click at [203, 114] on span "did / didn't do" at bounding box center [226, 116] width 47 height 9
click at [258, 115] on span "phoned / didn't do" at bounding box center [234, 116] width 62 height 9
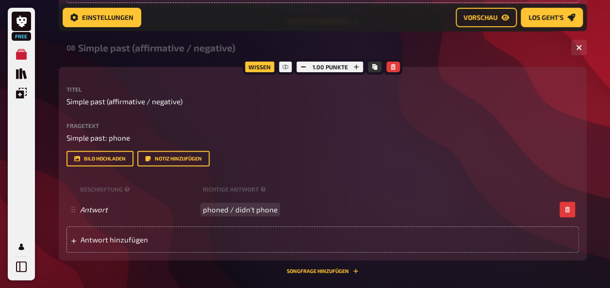
scroll to position [1904, 0]
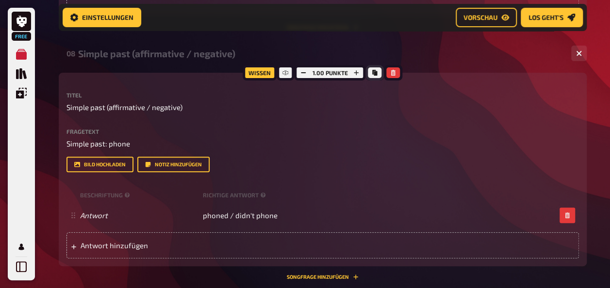
click at [374, 71] on icon "Kopieren" at bounding box center [375, 73] width 6 height 6
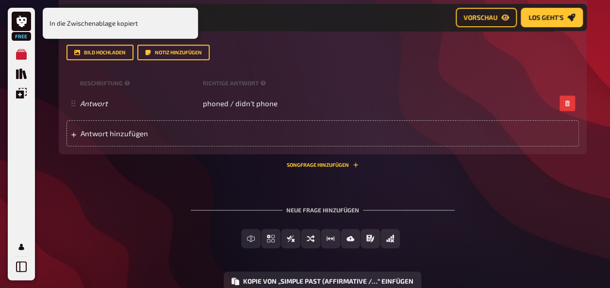
scroll to position [2066, 0]
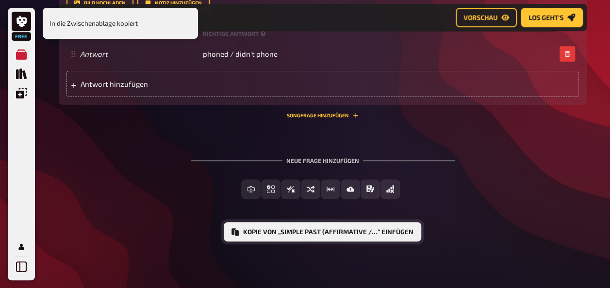
click at [319, 233] on button "Kopie von „Simple past (affirmative /…“ einfügen" at bounding box center [322, 231] width 197 height 19
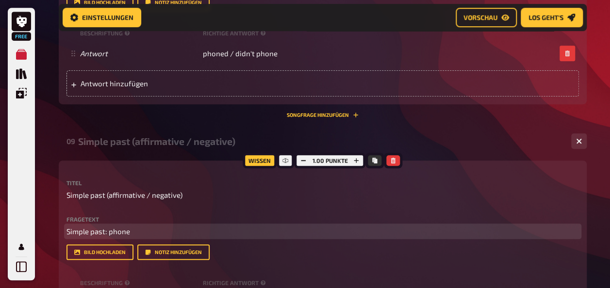
click at [114, 234] on span "Simple past: phone" at bounding box center [98, 231] width 64 height 9
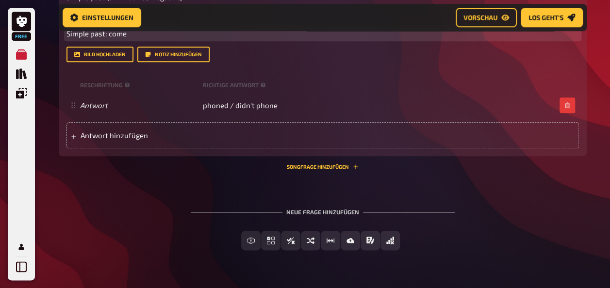
scroll to position [2261, 0]
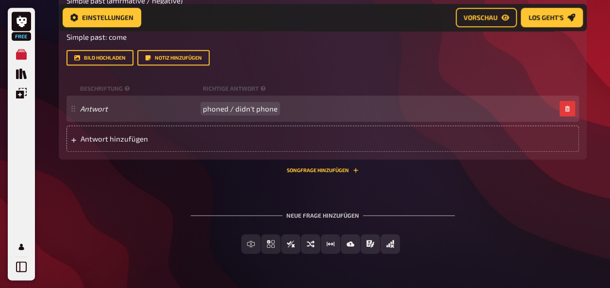
click at [213, 106] on span "phoned / didn't phone" at bounding box center [240, 108] width 75 height 9
click at [260, 107] on span "came / didn't phone" at bounding box center [236, 108] width 66 height 9
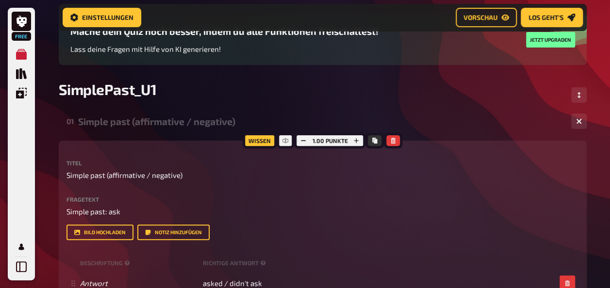
scroll to position [0, 0]
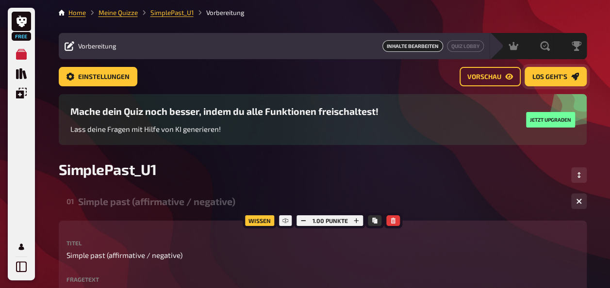
click at [559, 75] on span "Los geht's" at bounding box center [549, 77] width 35 height 7
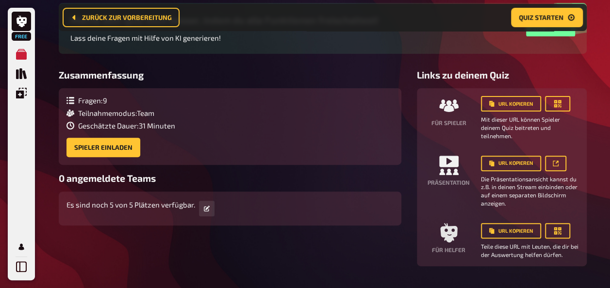
scroll to position [98, 0]
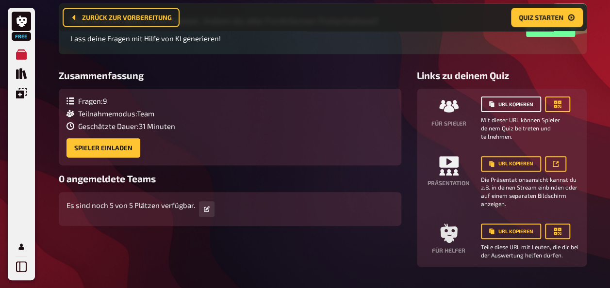
click at [517, 103] on button "URL kopieren" at bounding box center [511, 105] width 60 height 16
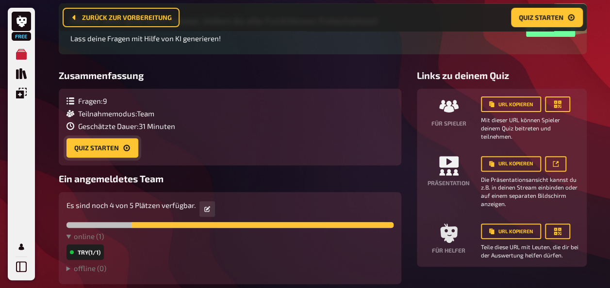
click at [95, 149] on button "Quiz starten" at bounding box center [102, 147] width 72 height 19
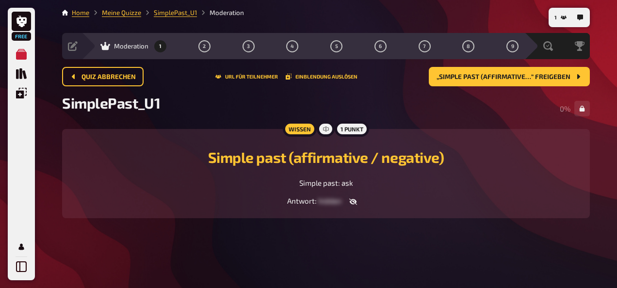
click at [328, 200] on span "hidden" at bounding box center [329, 200] width 23 height 9
drag, startPoint x: 328, startPoint y: 199, endPoint x: 354, endPoint y: 199, distance: 25.7
click at [354, 199] on div "Antwort : hidden" at bounding box center [326, 201] width 504 height 10
click at [354, 199] on icon "button" at bounding box center [353, 202] width 8 height 6
click at [444, 195] on div "Simple past (affirmative / negative) Simple past: ask Antwort : asked / didn't …" at bounding box center [326, 174] width 504 height 66
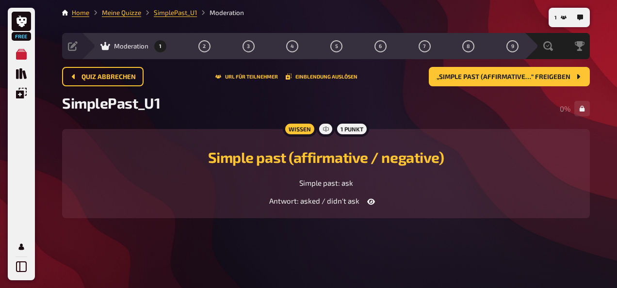
click at [440, 189] on div "Simple past (affirmative / negative) Simple past: ask Antwort : asked / didn't …" at bounding box center [326, 174] width 504 height 66
click at [514, 75] on span "„Simple past (affirmative…“ freigeben" at bounding box center [504, 77] width 134 height 7
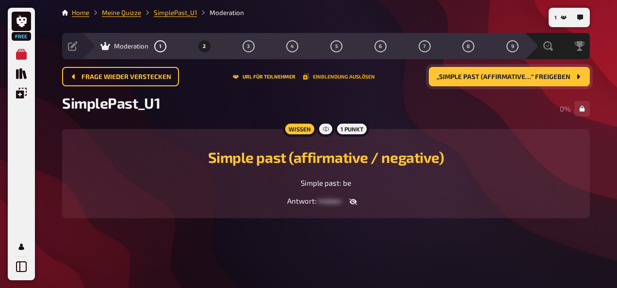
click at [347, 79] on button "Einblendung auslösen" at bounding box center [339, 77] width 72 height 6
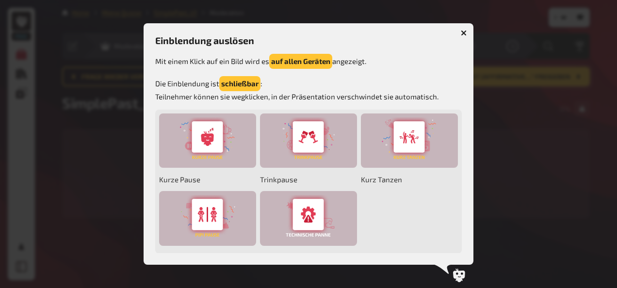
click at [463, 31] on icon "button" at bounding box center [464, 33] width 6 height 6
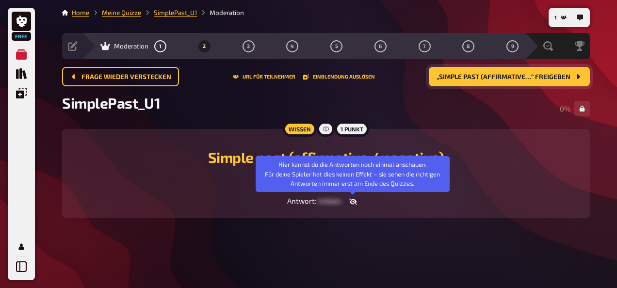
click at [352, 203] on icon "button" at bounding box center [353, 202] width 8 height 8
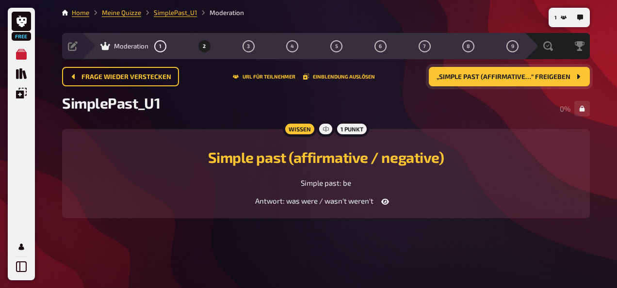
click at [512, 77] on span "„Simple past (affirmative…“ freigeben" at bounding box center [504, 77] width 134 height 7
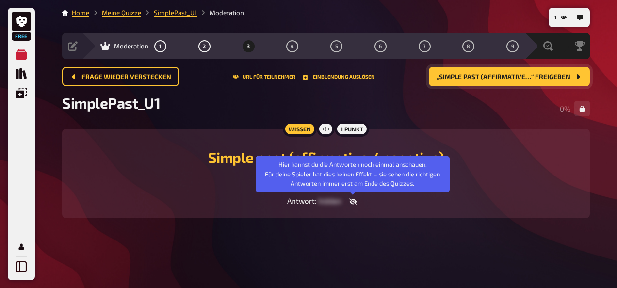
click at [351, 199] on icon "button" at bounding box center [353, 202] width 8 height 8
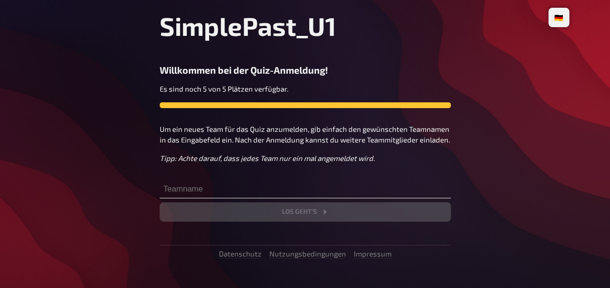
scroll to position [27, 0]
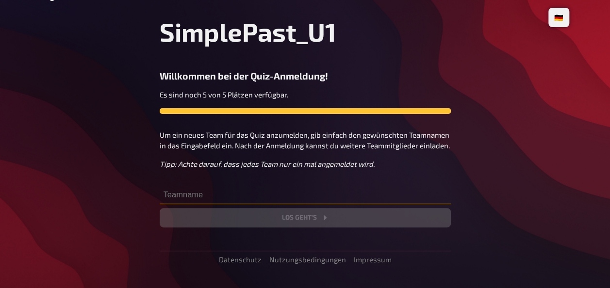
click at [185, 196] on input "text" at bounding box center [305, 194] width 291 height 19
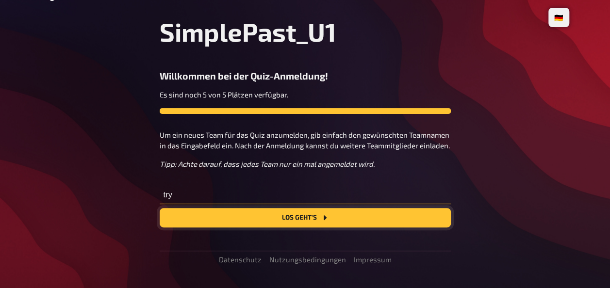
type input "try"
click at [291, 214] on button "Los geht's" at bounding box center [305, 217] width 291 height 19
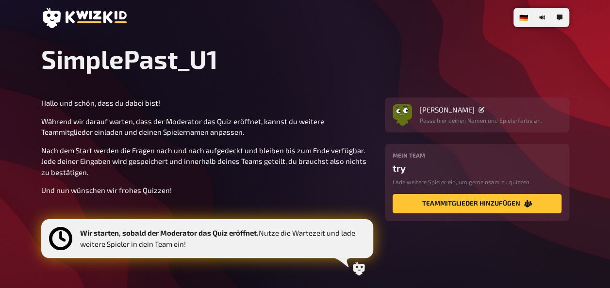
click at [302, 187] on p "Und nun wünschen wir frohes Quizzen!" at bounding box center [207, 190] width 332 height 11
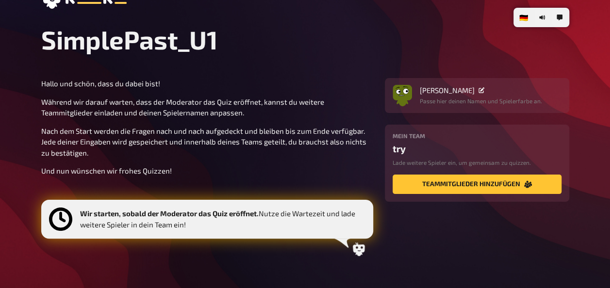
scroll to position [64, 0]
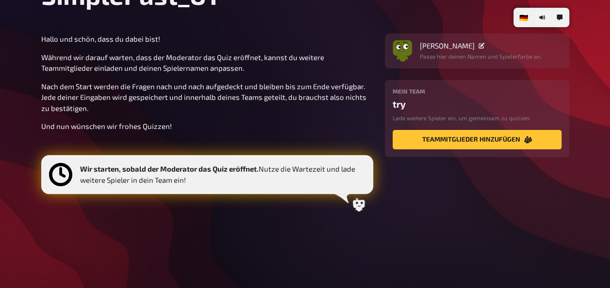
click at [361, 205] on icon at bounding box center [359, 205] width 12 height 14
click at [409, 102] on div "try" at bounding box center [476, 103] width 169 height 11
click at [327, 102] on p "Nach dem Start werden die Fragen nach und nach aufgedeckt und bleiben bis zum E…" at bounding box center [207, 97] width 332 height 33
click at [361, 202] on icon at bounding box center [359, 205] width 14 height 14
click at [260, 117] on div "Hallo und schön, dass du dabei bist! Während wir darauf warten, dass der Modera…" at bounding box center [207, 125] width 332 height 184
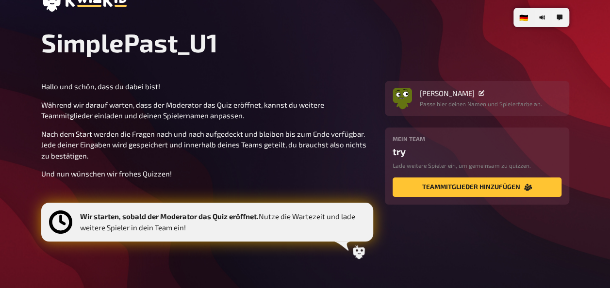
scroll to position [0, 0]
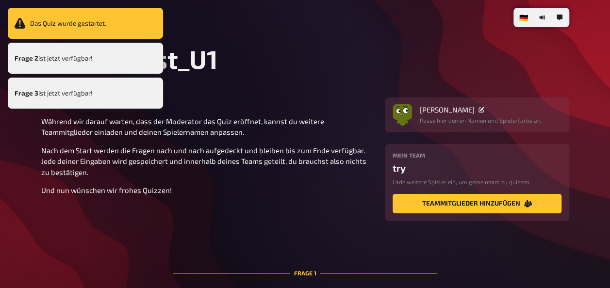
click at [92, 60] on div "Frage 2 ist jetzt verfügbar!" at bounding box center [85, 58] width 155 height 31
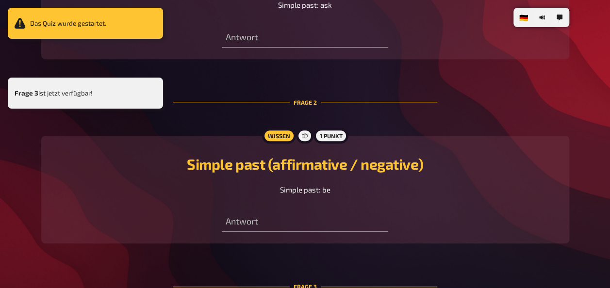
scroll to position [382, 0]
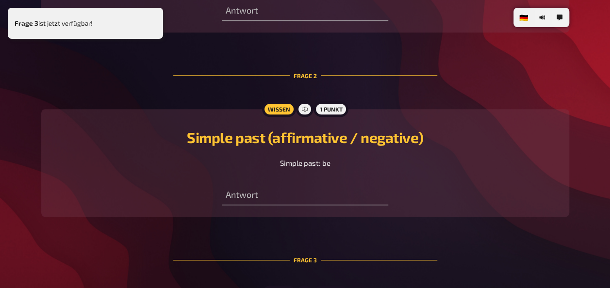
click at [554, 54] on main "SimplePast_U1 Hallo und schön, dass du dabei bist! Während wir darauf warten, d…" at bounding box center [305, 39] width 528 height 756
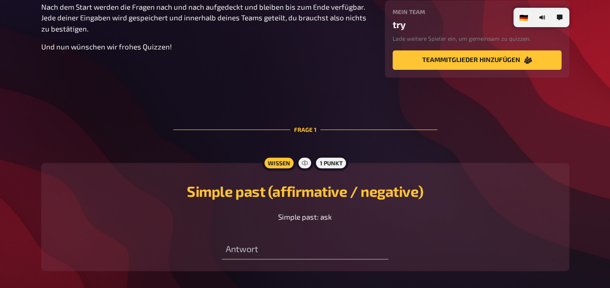
scroll to position [208, 0]
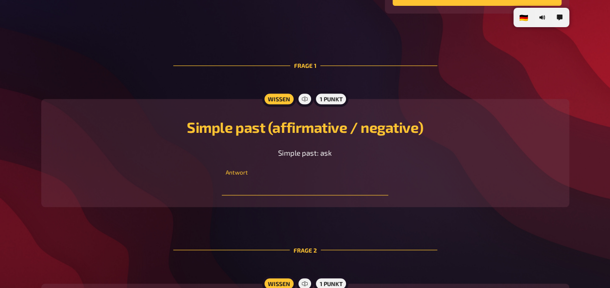
click at [258, 187] on input "text" at bounding box center [305, 185] width 166 height 19
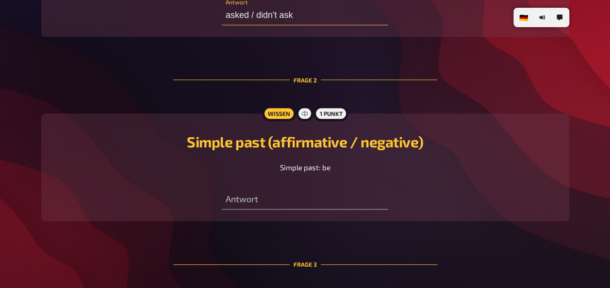
scroll to position [387, 0]
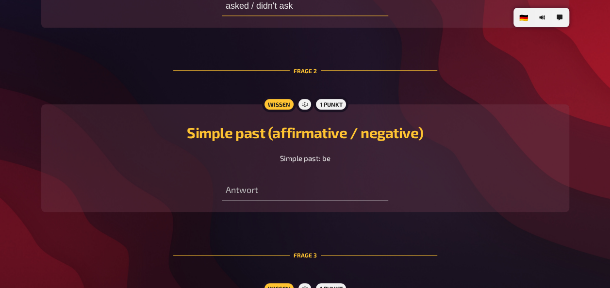
type input "asked / didn't ask"
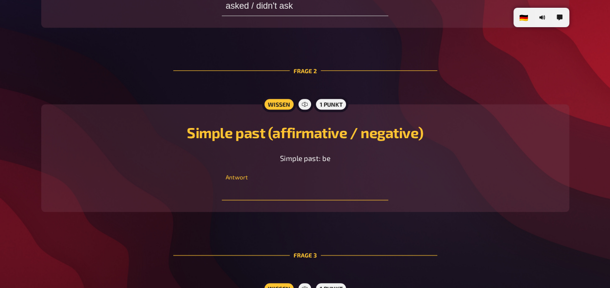
click at [249, 196] on input "text" at bounding box center [305, 190] width 166 height 19
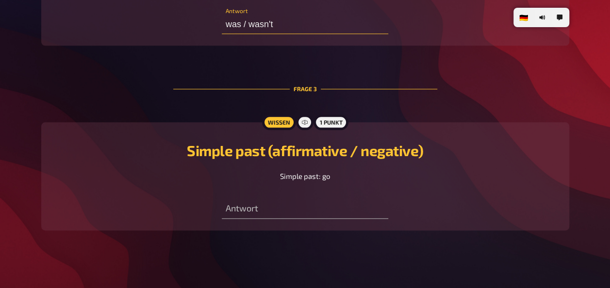
scroll to position [559, 0]
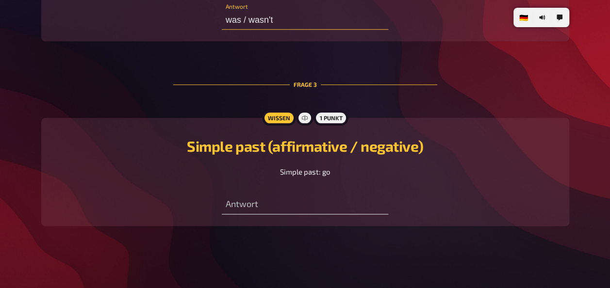
type input "was / wasn't"
click at [291, 200] on input "text" at bounding box center [305, 204] width 166 height 19
click at [372, 206] on input "goes / didn't go" at bounding box center [305, 204] width 166 height 19
type input "goes / didn't go"
